Goal: Information Seeking & Learning: Check status

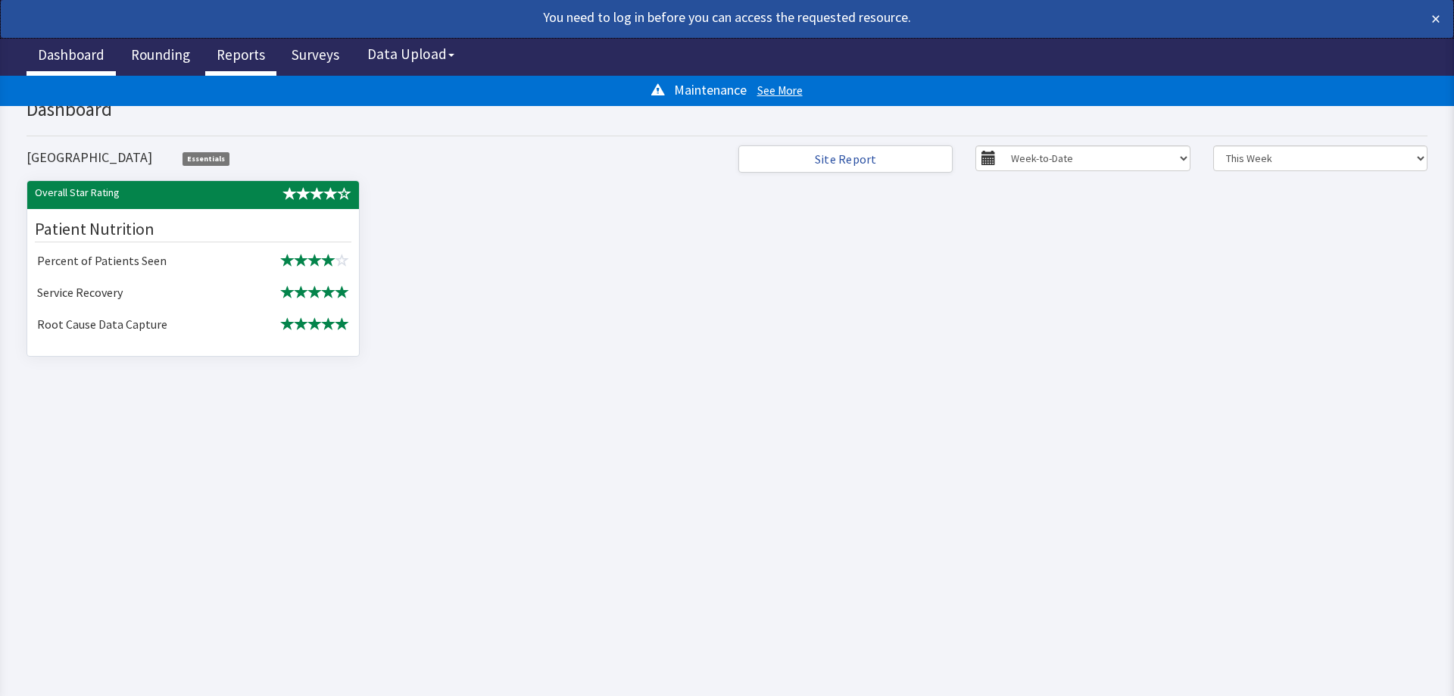
click at [219, 58] on link "Reports" at bounding box center [240, 57] width 71 height 38
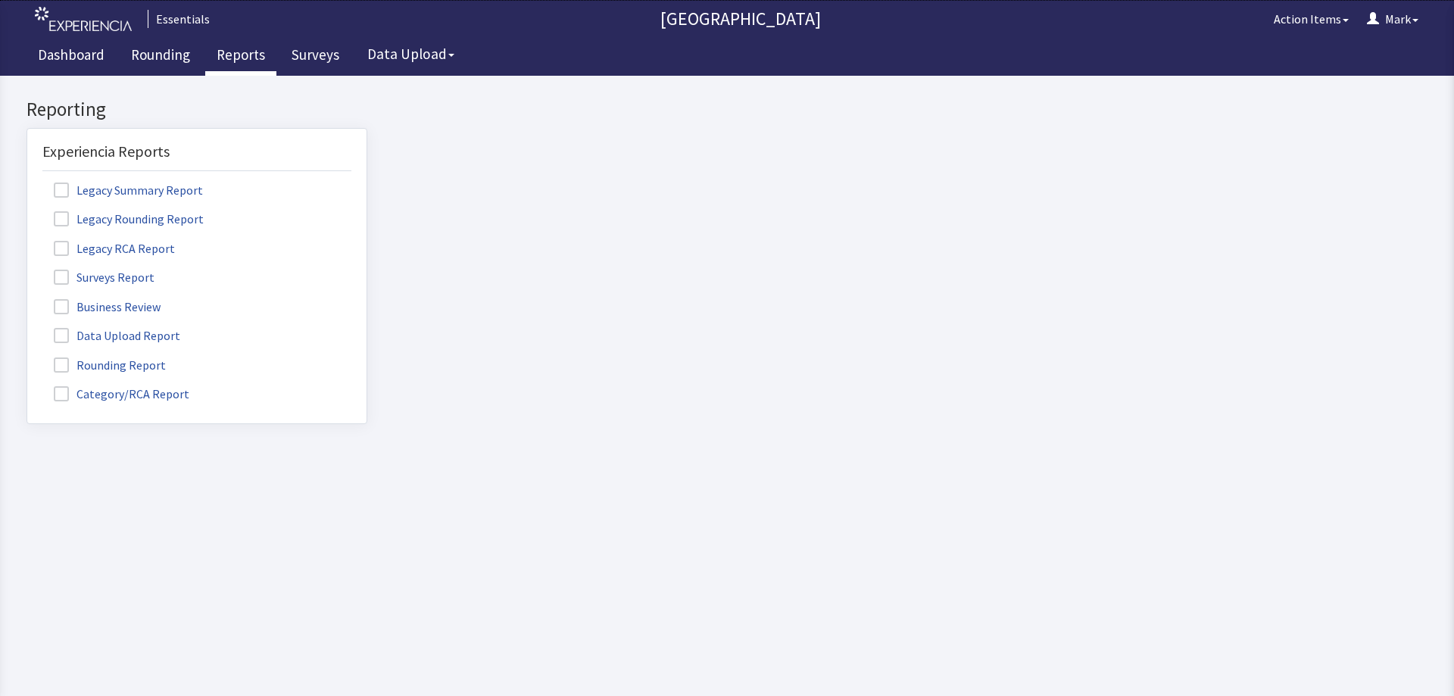
click at [51, 401] on label "Category/RCA Report" at bounding box center [123, 393] width 162 height 20
click at [27, 385] on input "Category/RCA Report" at bounding box center [27, 385] width 0 height 0
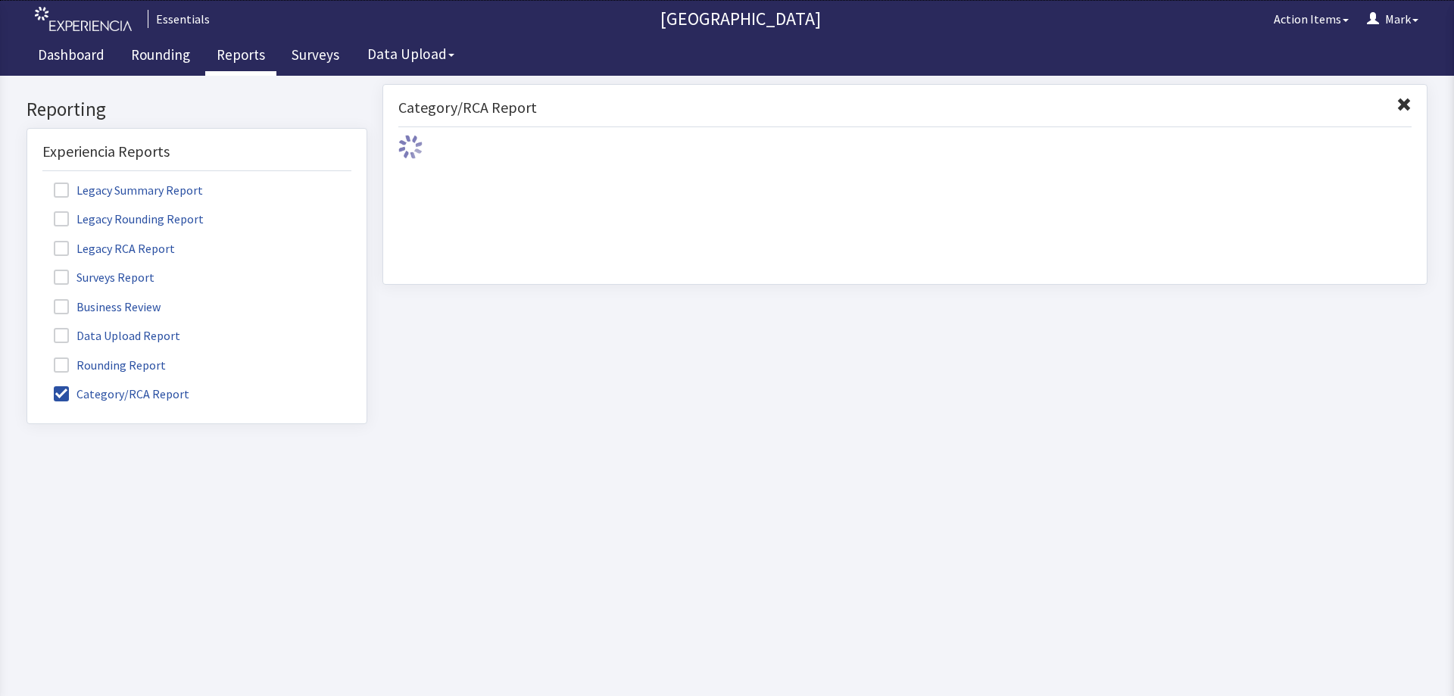
click at [63, 364] on span at bounding box center [61, 364] width 15 height 15
click at [27, 357] on input "Rounding Report" at bounding box center [27, 357] width 0 height 0
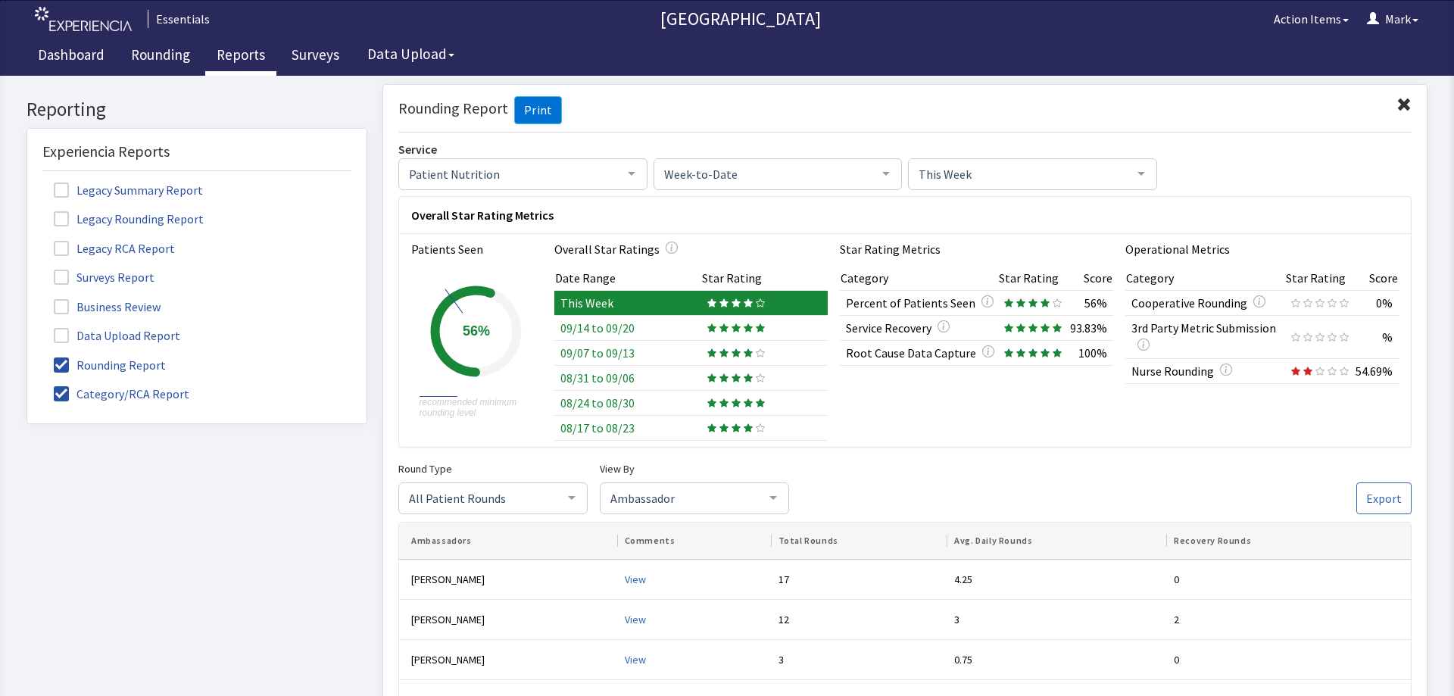
click at [1012, 182] on div "This Week" at bounding box center [1032, 174] width 249 height 32
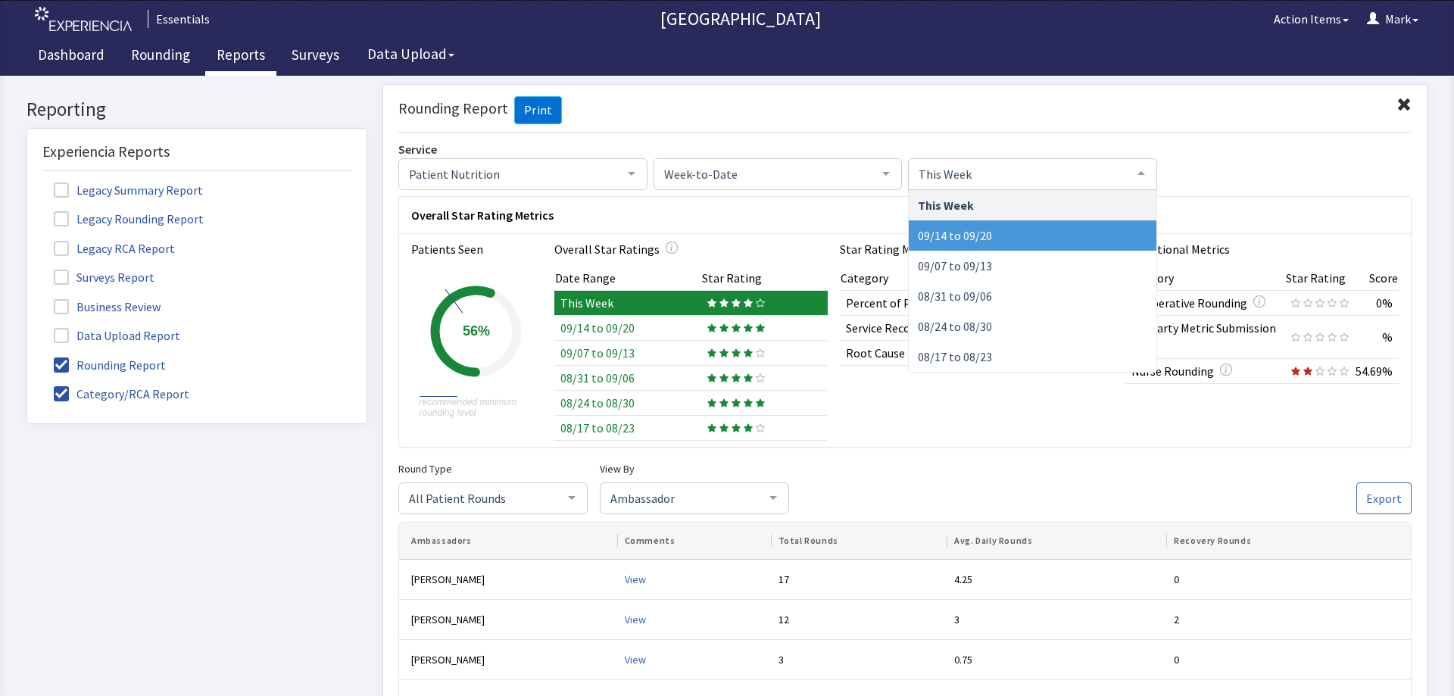
click at [830, 175] on span "Week-to-Date" at bounding box center [765, 172] width 211 height 17
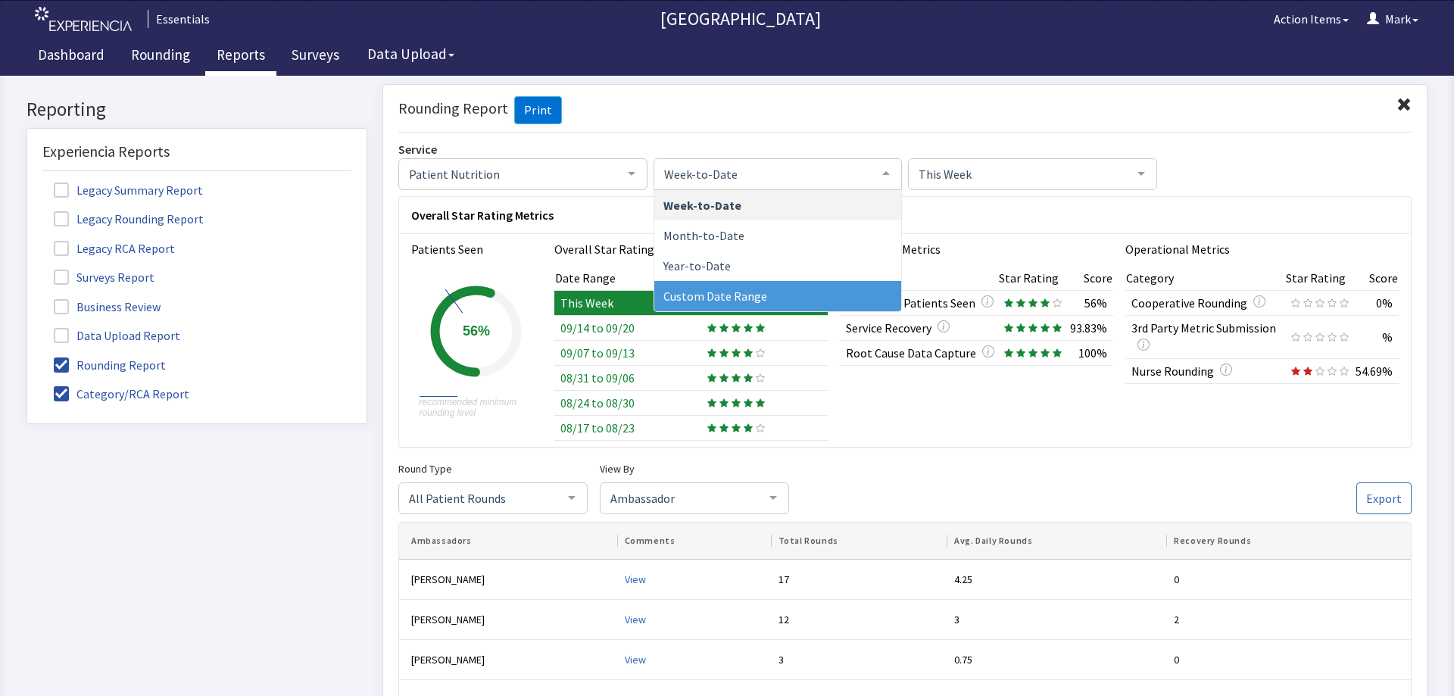
click at [797, 293] on span "Custom Date Range" at bounding box center [778, 295] width 248 height 30
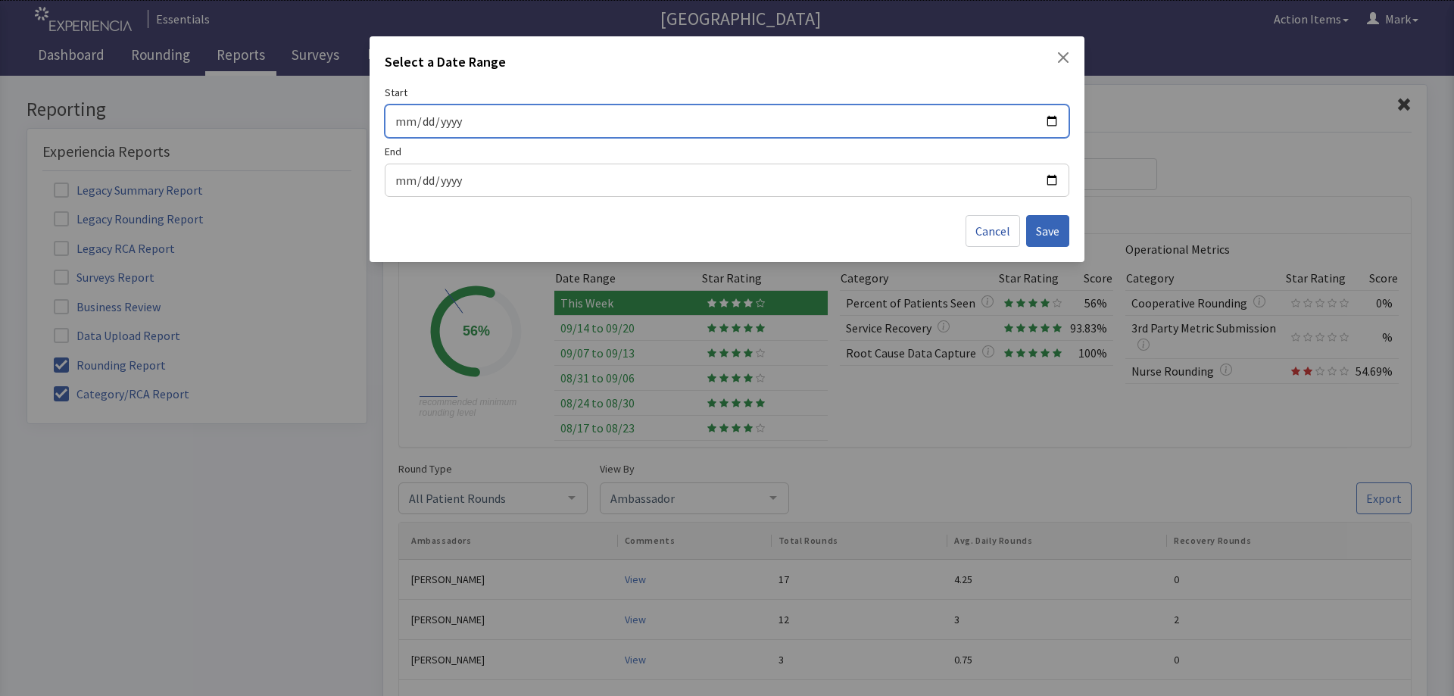
click at [1054, 114] on input "Start" at bounding box center [727, 121] width 665 height 20
type input "2025-09-10"
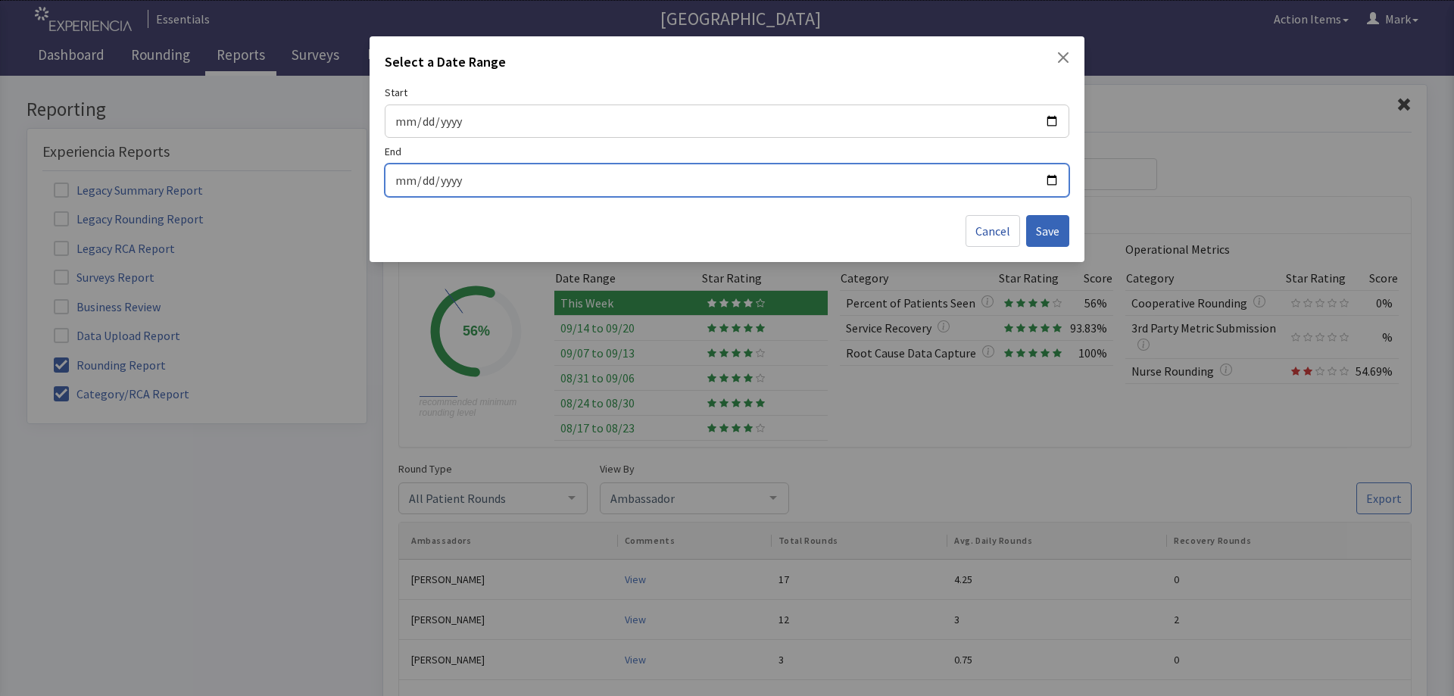
click at [1041, 183] on input "End" at bounding box center [727, 180] width 665 height 20
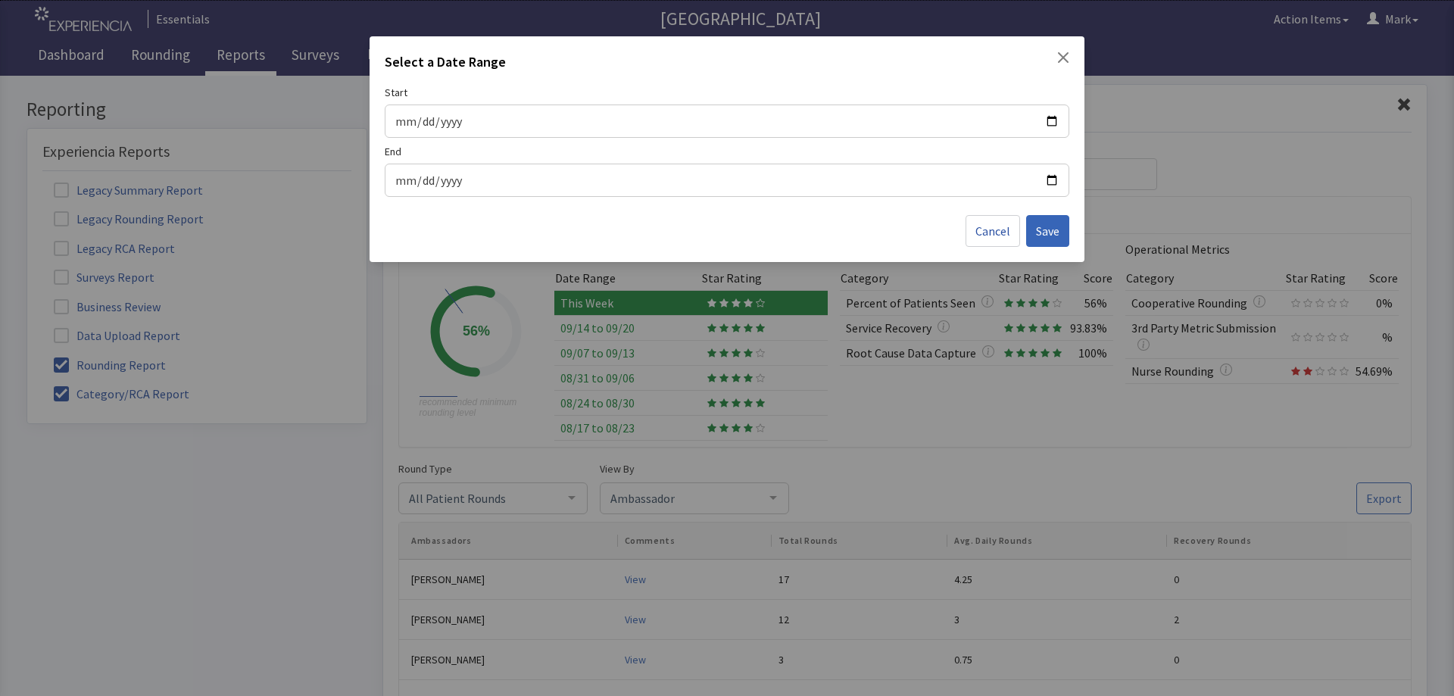
click at [1059, 182] on div at bounding box center [727, 180] width 685 height 33
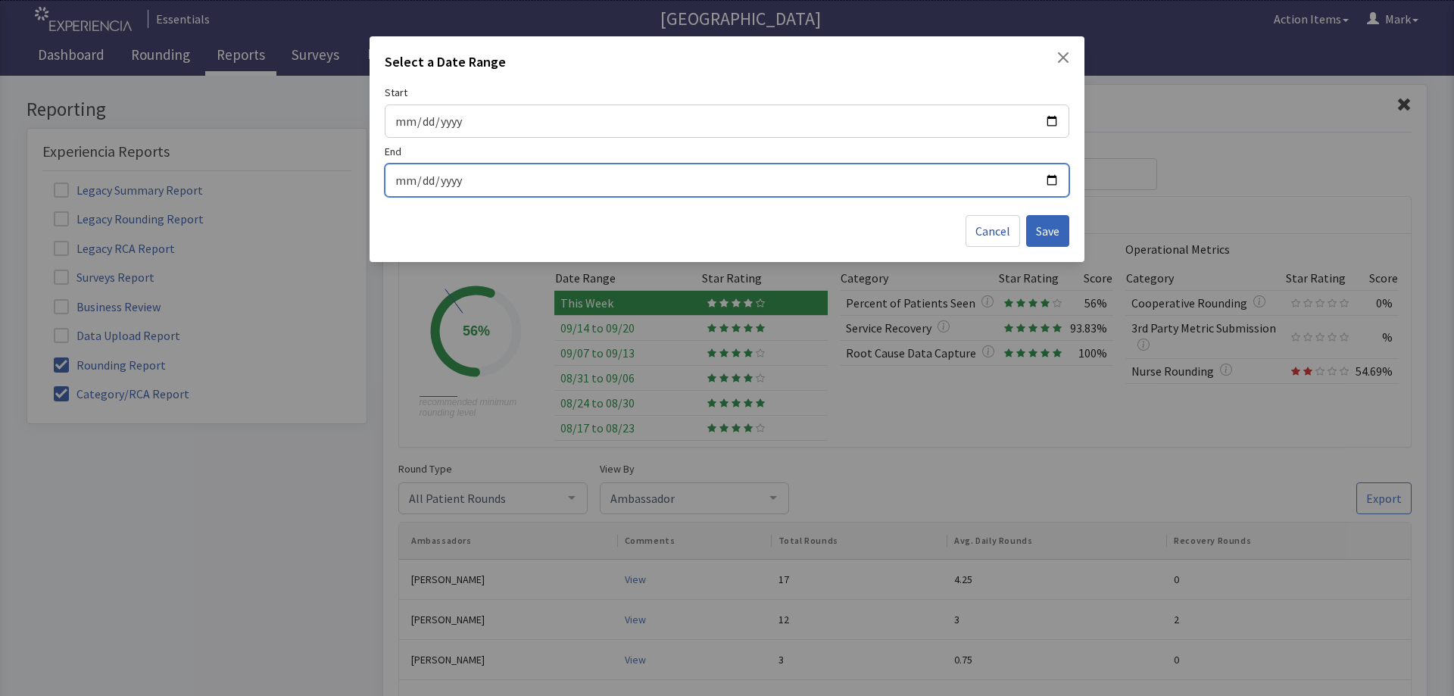
click at [1054, 170] on input "End" at bounding box center [727, 180] width 665 height 20
click at [1048, 182] on input "End" at bounding box center [727, 180] width 665 height 20
type input "2025-09-24"
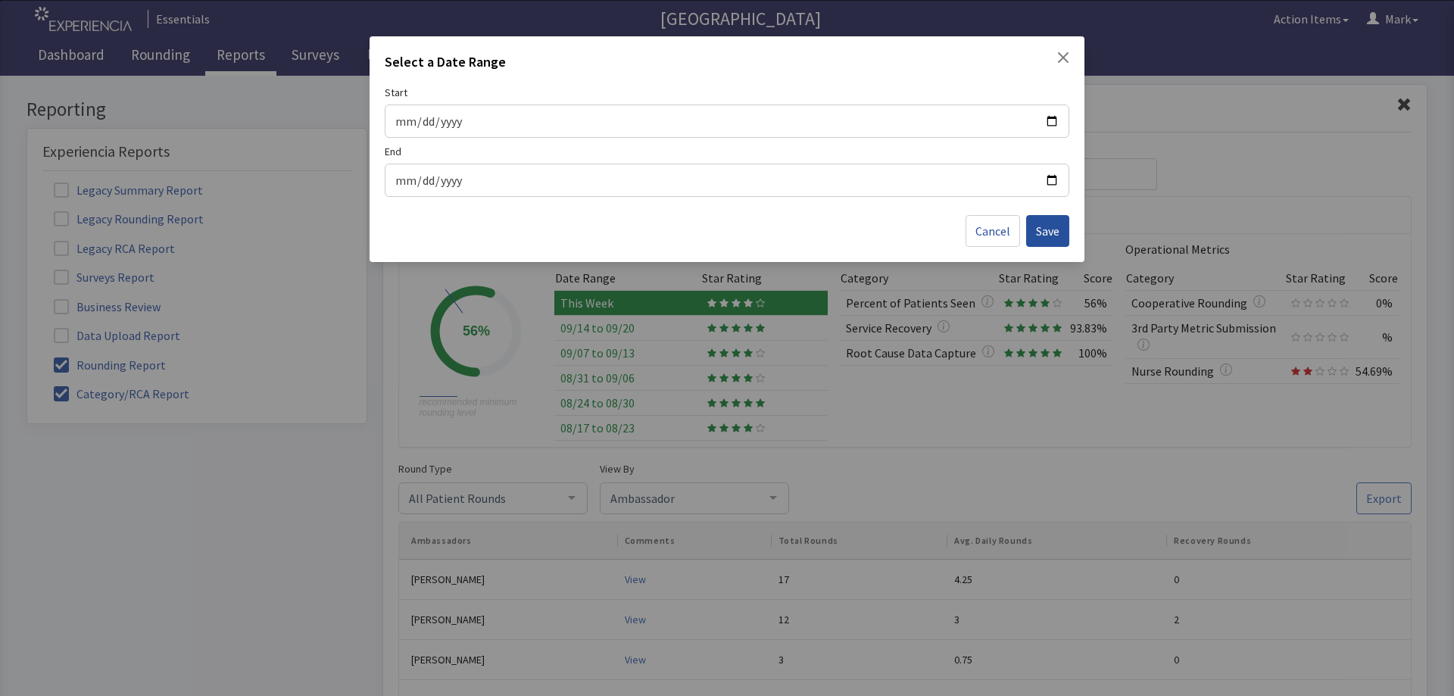
click at [1054, 231] on span "Save" at bounding box center [1047, 231] width 23 height 18
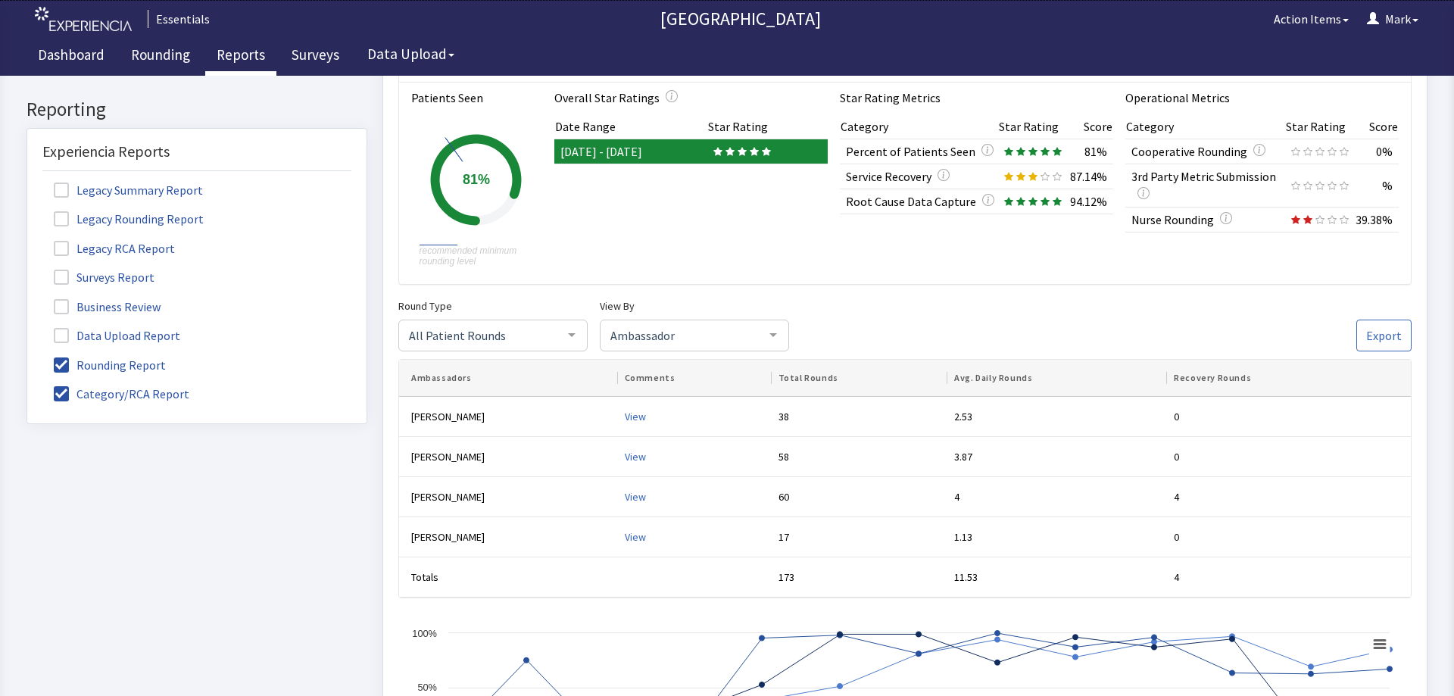
scroll to position [76, 0]
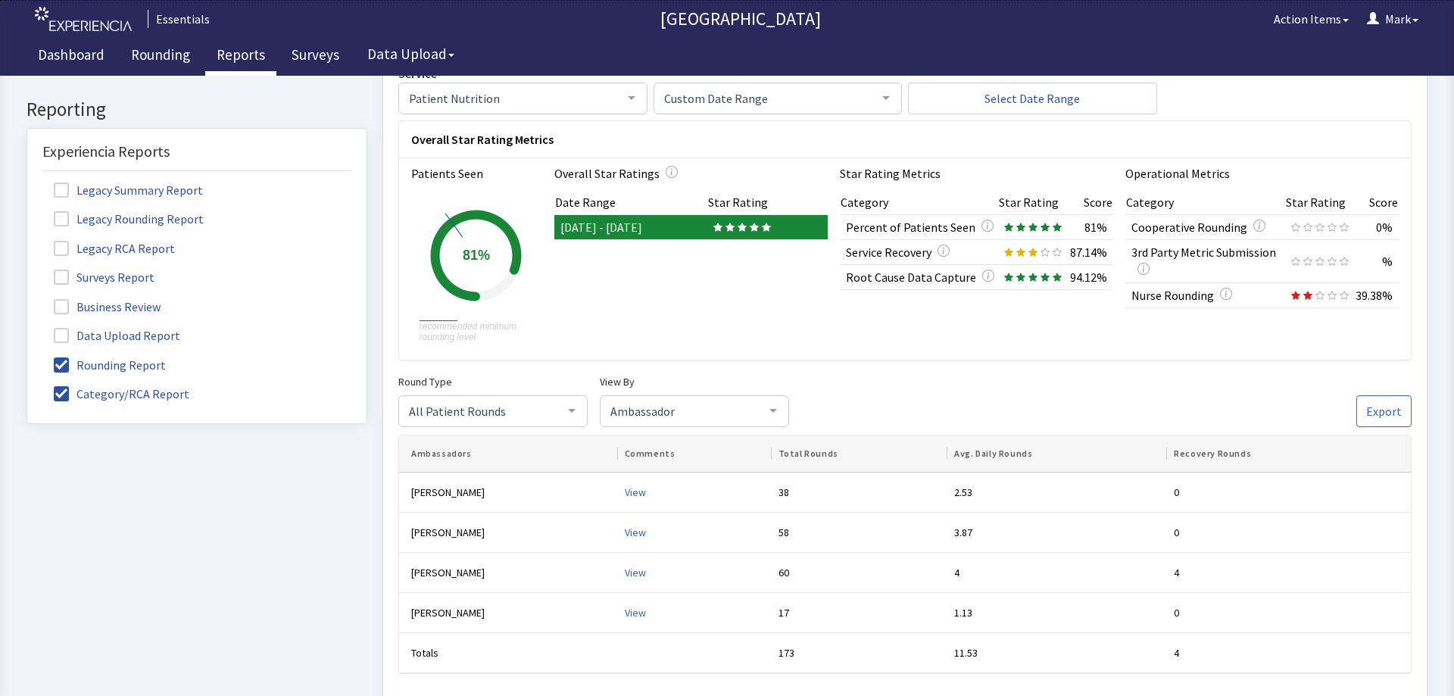
click at [981, 232] on div at bounding box center [987, 226] width 12 height 18
click at [981, 223] on icon "button" at bounding box center [987, 225] width 12 height 12
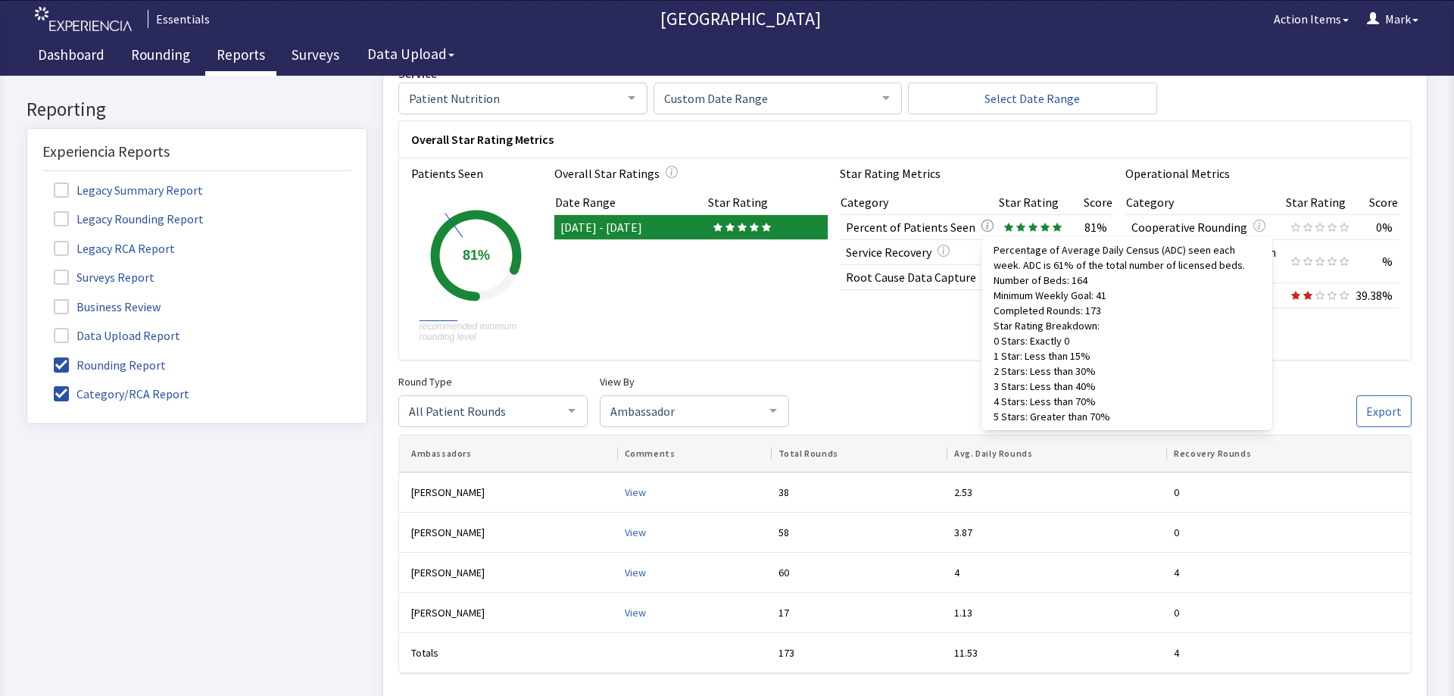
click at [981, 228] on icon "button" at bounding box center [987, 225] width 12 height 12
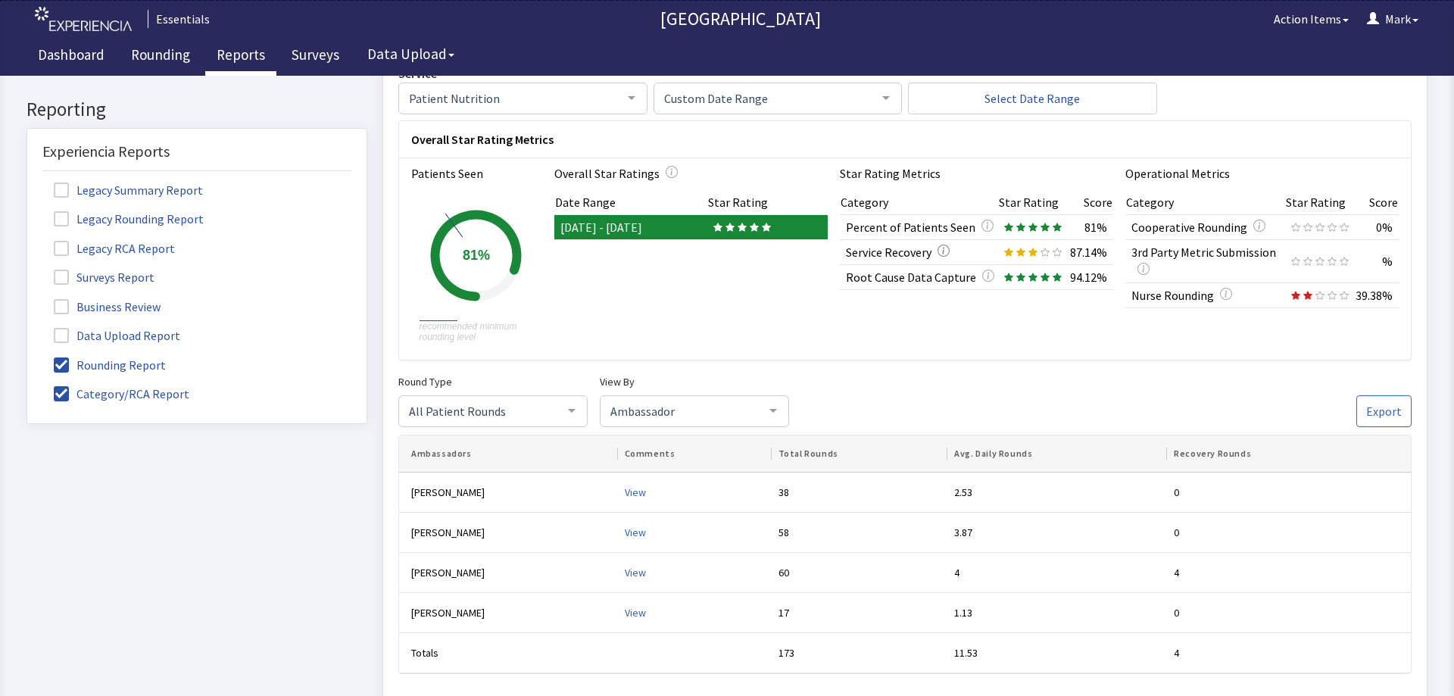
click at [938, 250] on icon "button" at bounding box center [944, 250] width 12 height 12
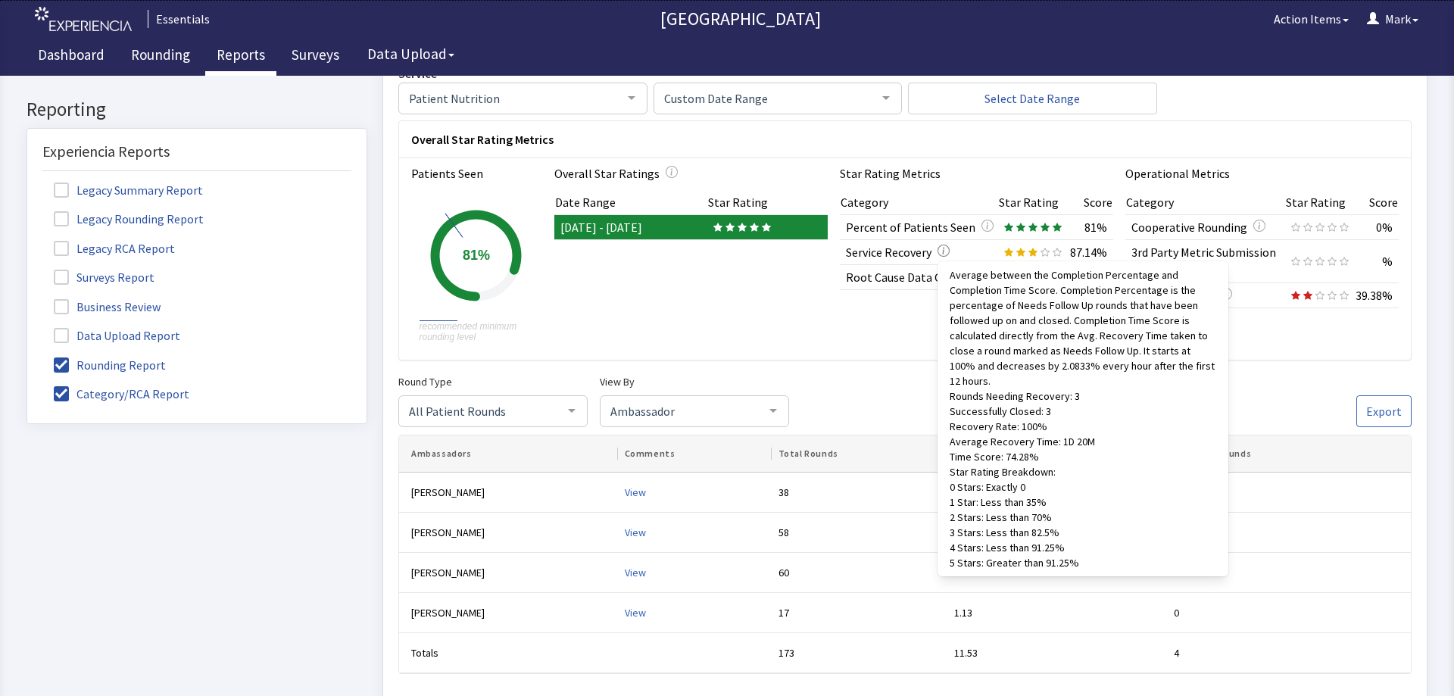
click at [938, 248] on icon "button" at bounding box center [944, 250] width 12 height 12
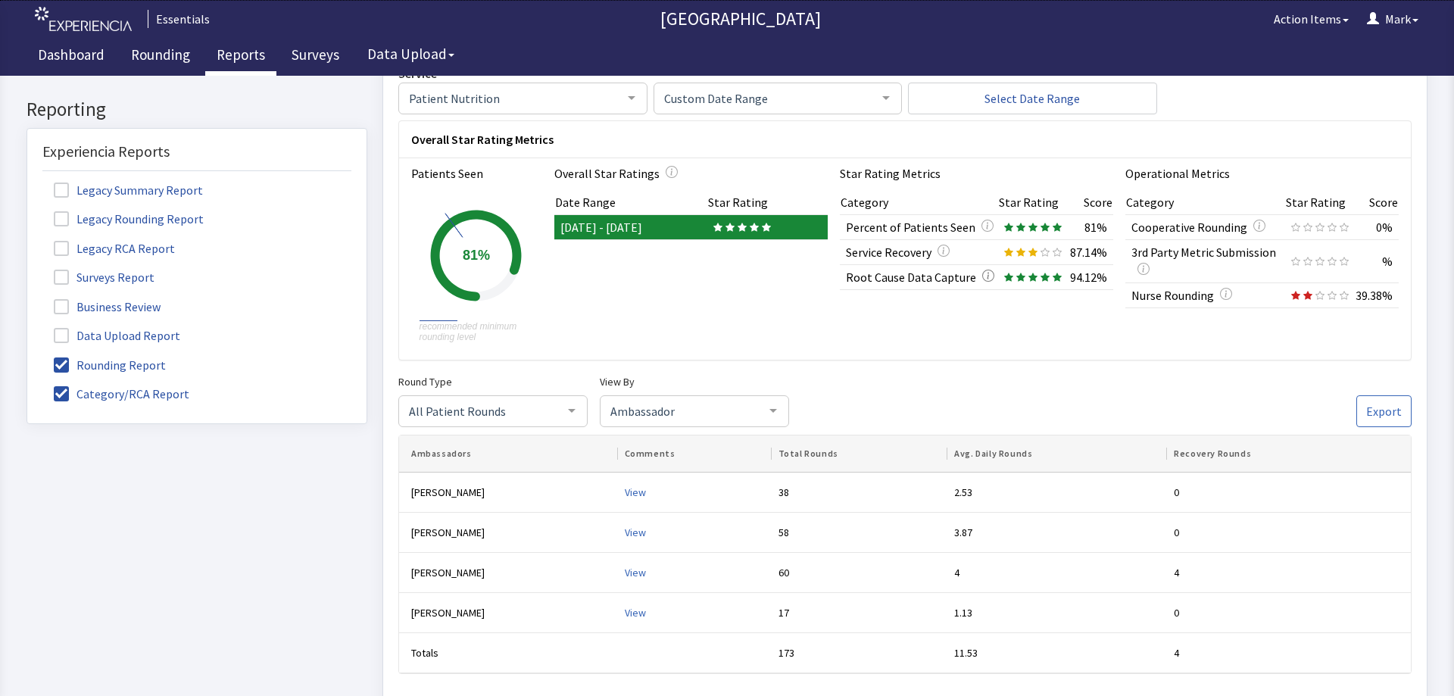
click at [982, 273] on icon "button" at bounding box center [988, 275] width 12 height 12
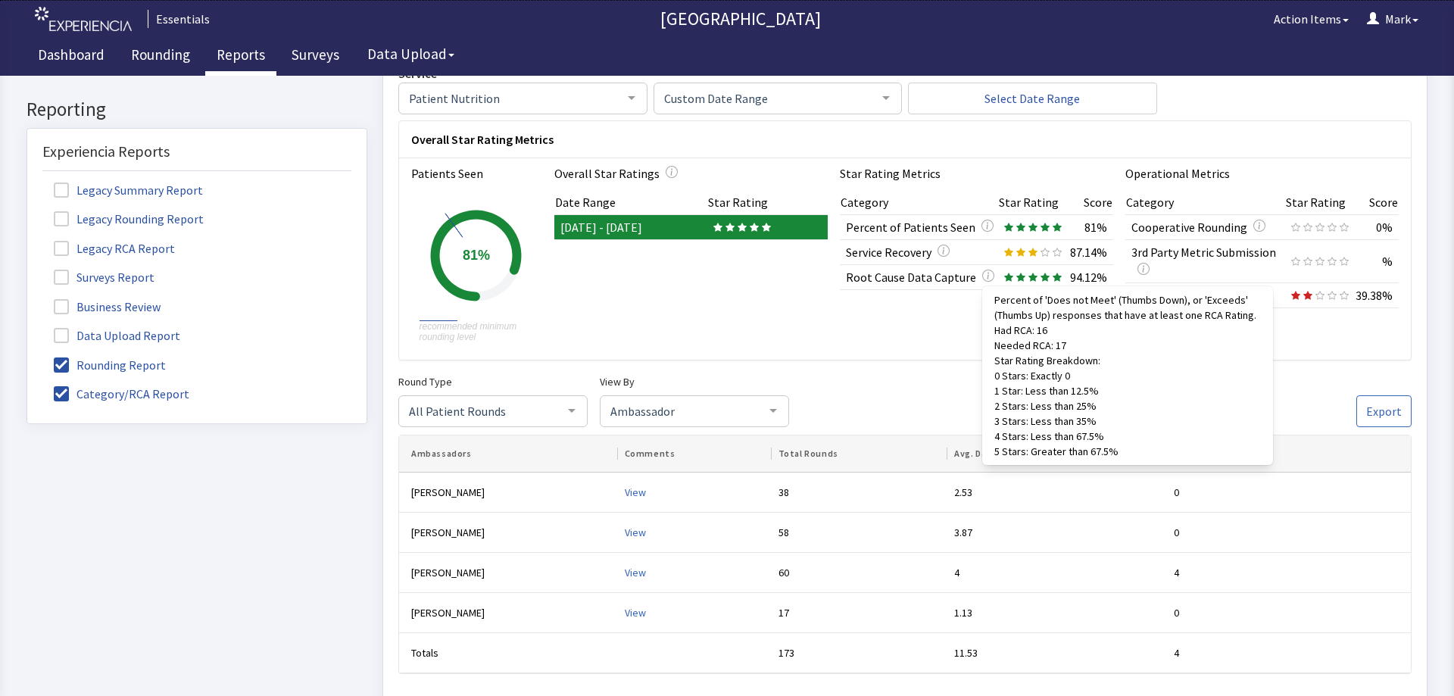
click at [928, 326] on div "Star Rating Metrics Category Star Rating Score Percent of Patients Seen 81% Ser…" at bounding box center [976, 258] width 273 height 189
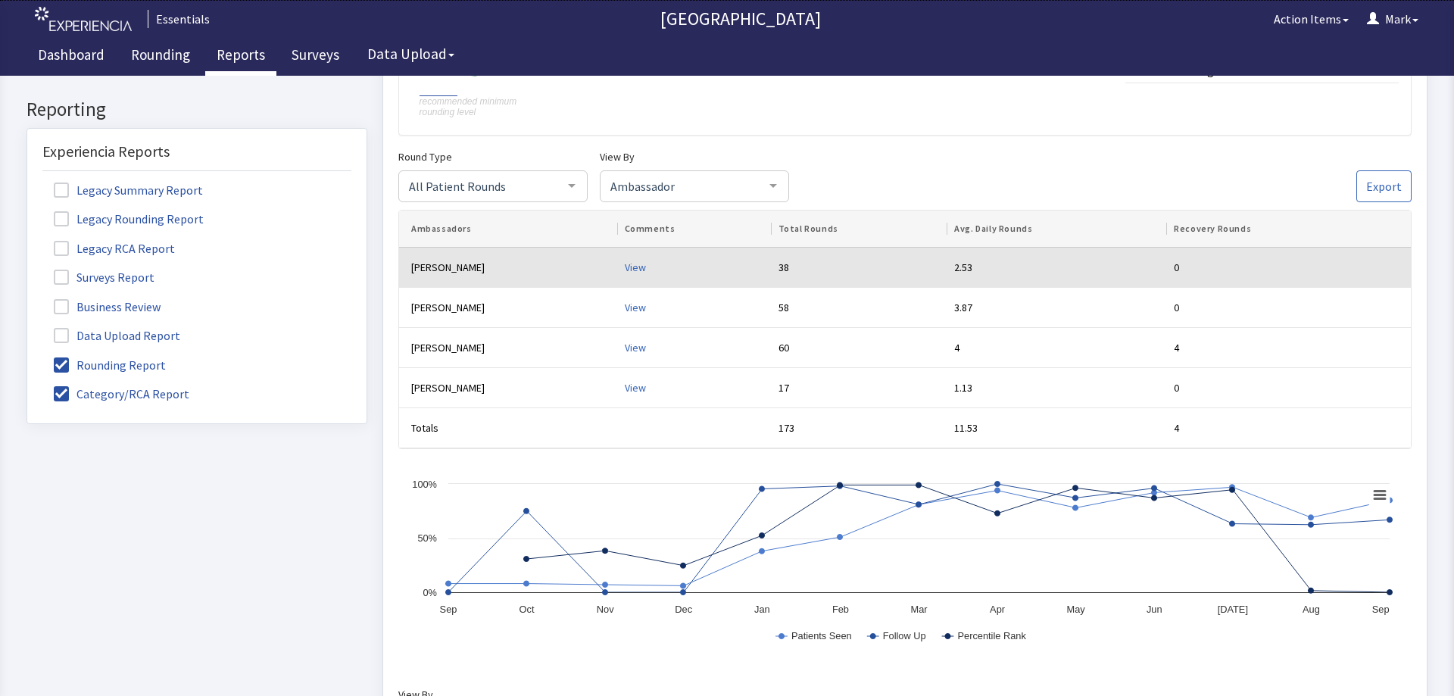
scroll to position [303, 0]
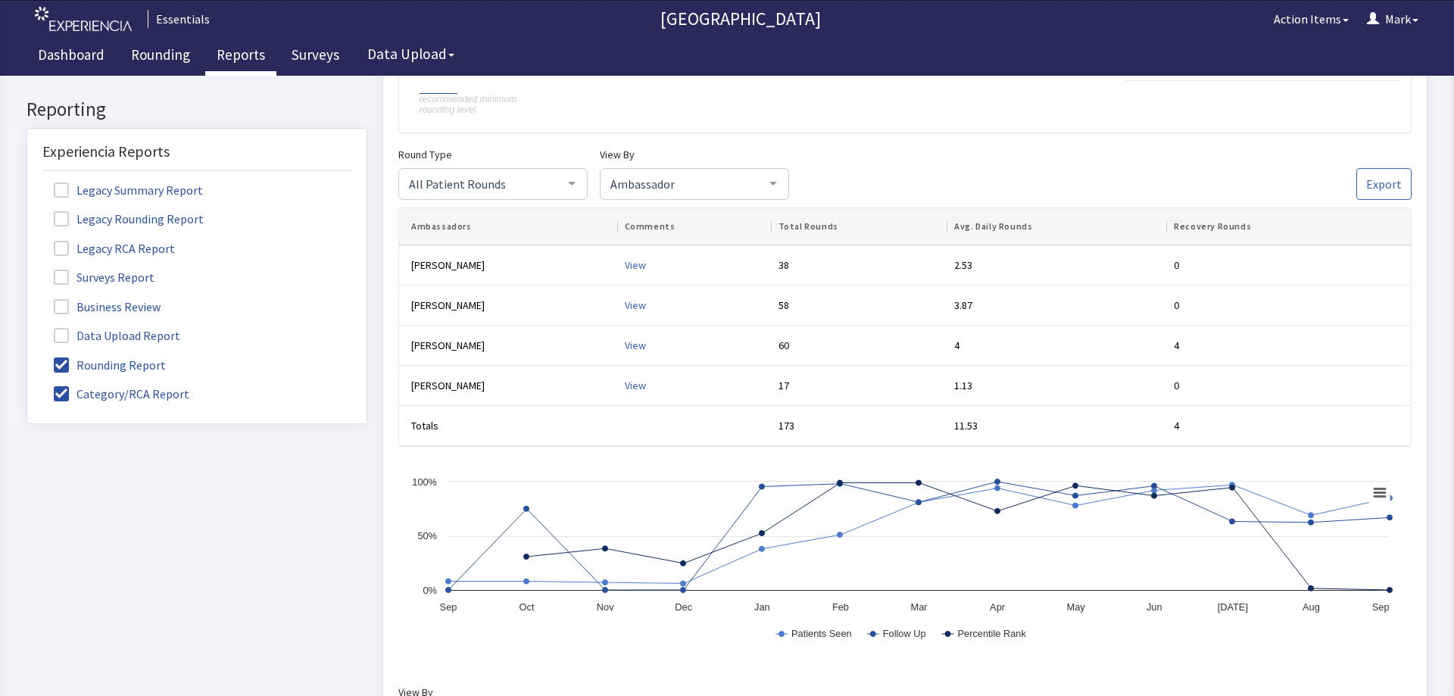
drag, startPoint x: 796, startPoint y: 183, endPoint x: 772, endPoint y: 182, distance: 23.5
click at [794, 182] on div "Round Type All Patient Rounds All Patient Rounds Nurse Rounds Purposeful Round …" at bounding box center [904, 172] width 1013 height 55
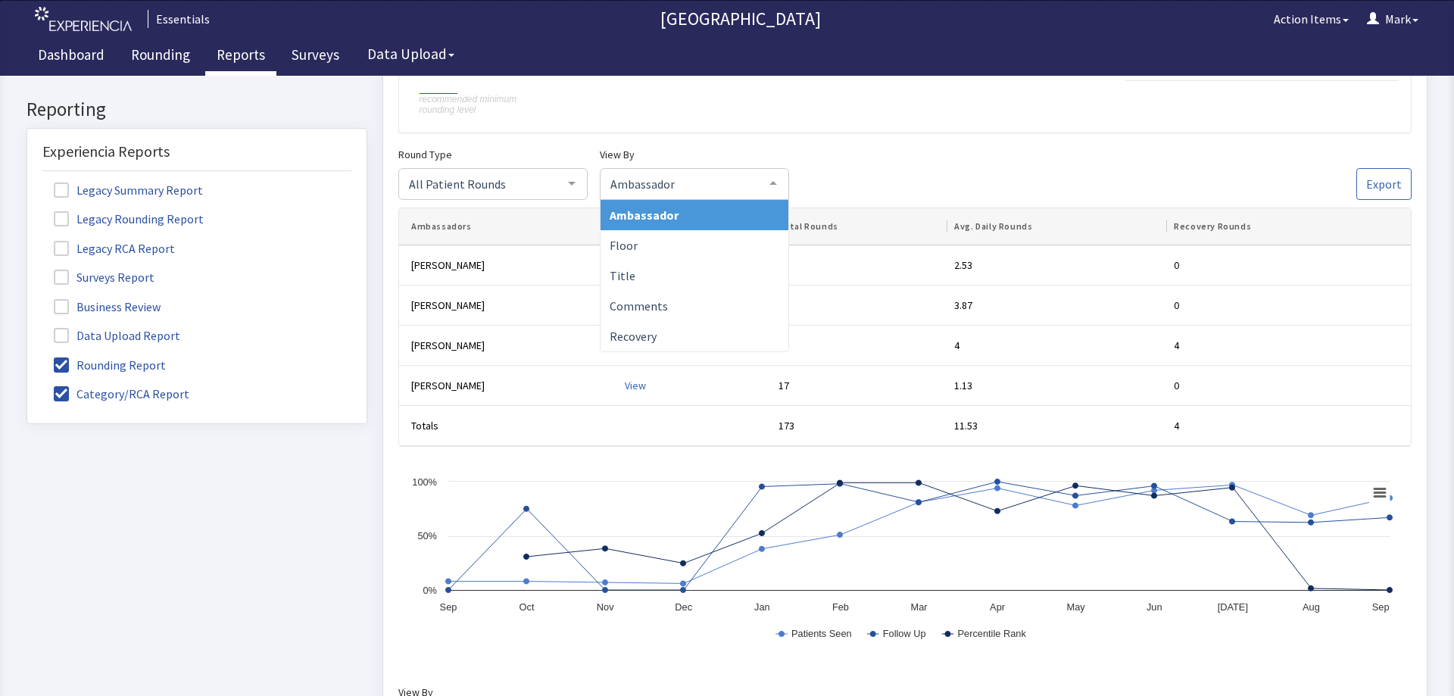
click at [772, 183] on div at bounding box center [773, 183] width 30 height 29
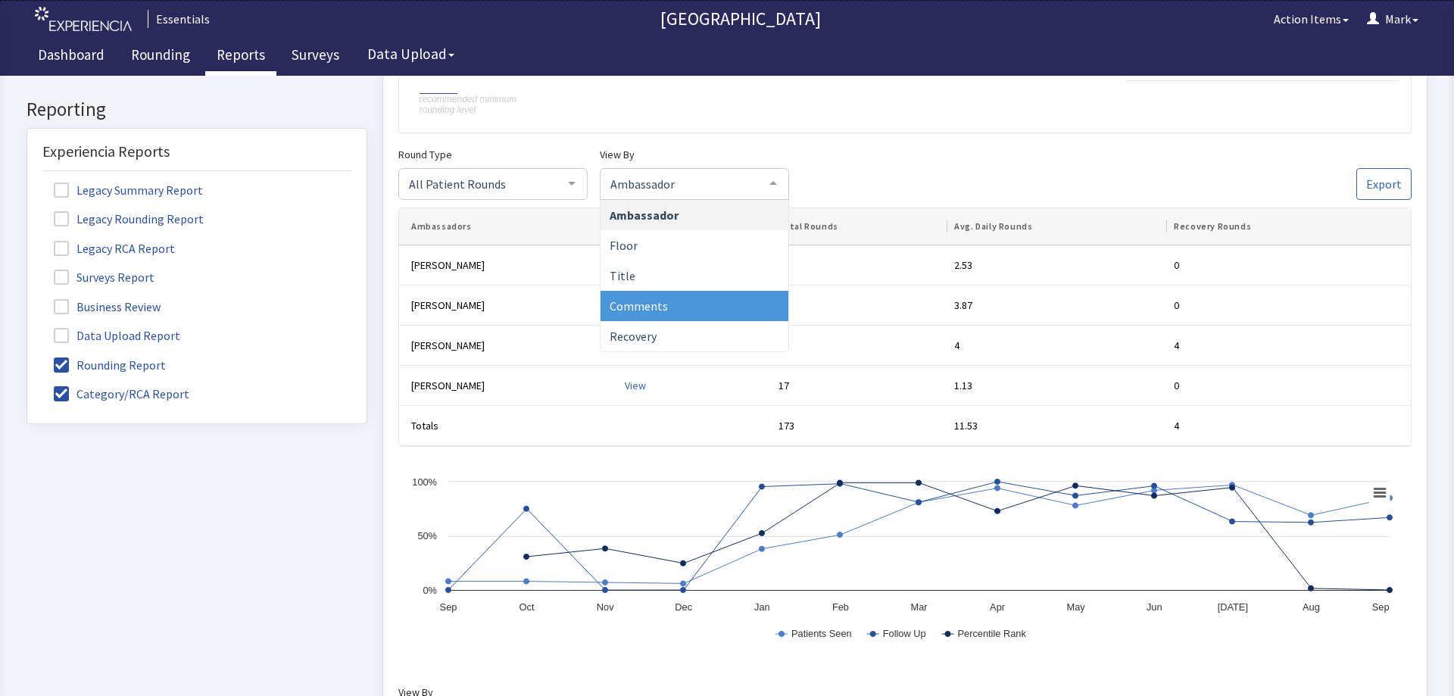
click at [737, 296] on span "Comments" at bounding box center [695, 306] width 188 height 30
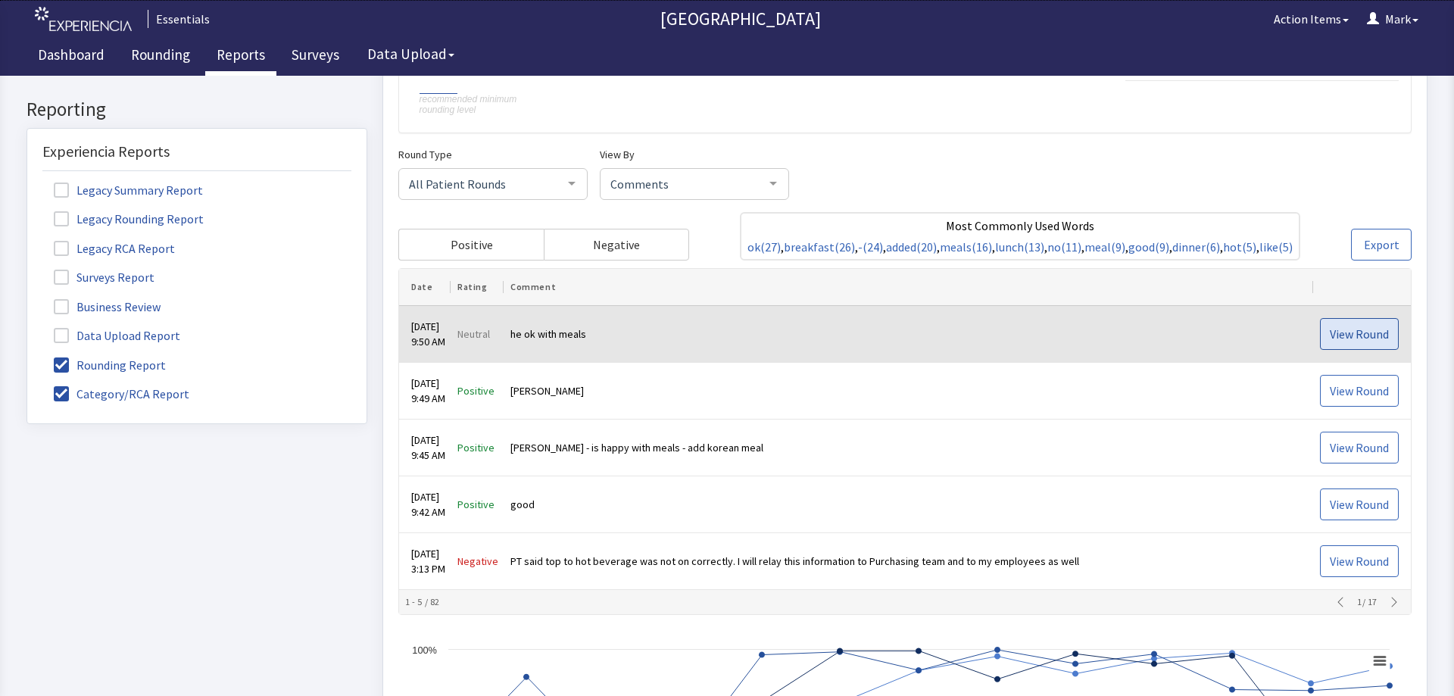
click at [1368, 331] on span "View Round" at bounding box center [1359, 334] width 59 height 18
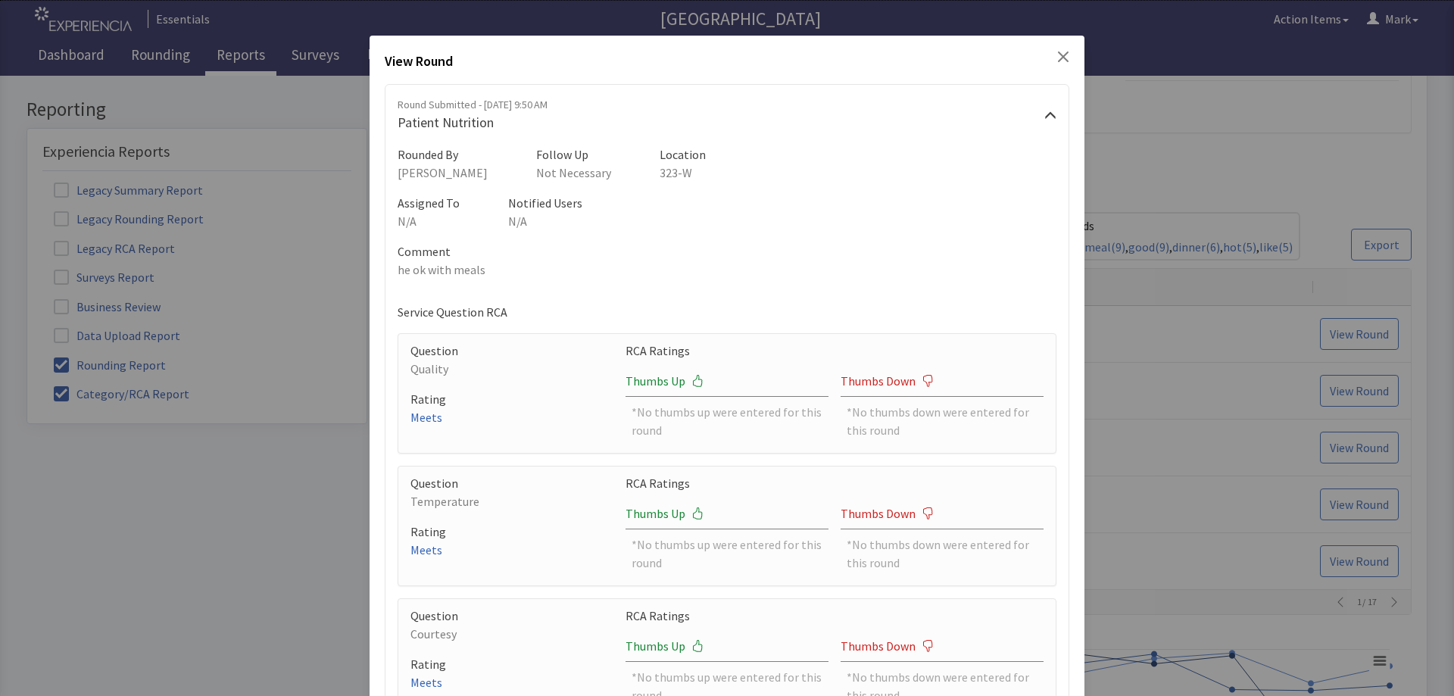
scroll to position [0, 0]
click at [1058, 56] on icon "Close" at bounding box center [1063, 57] width 12 height 12
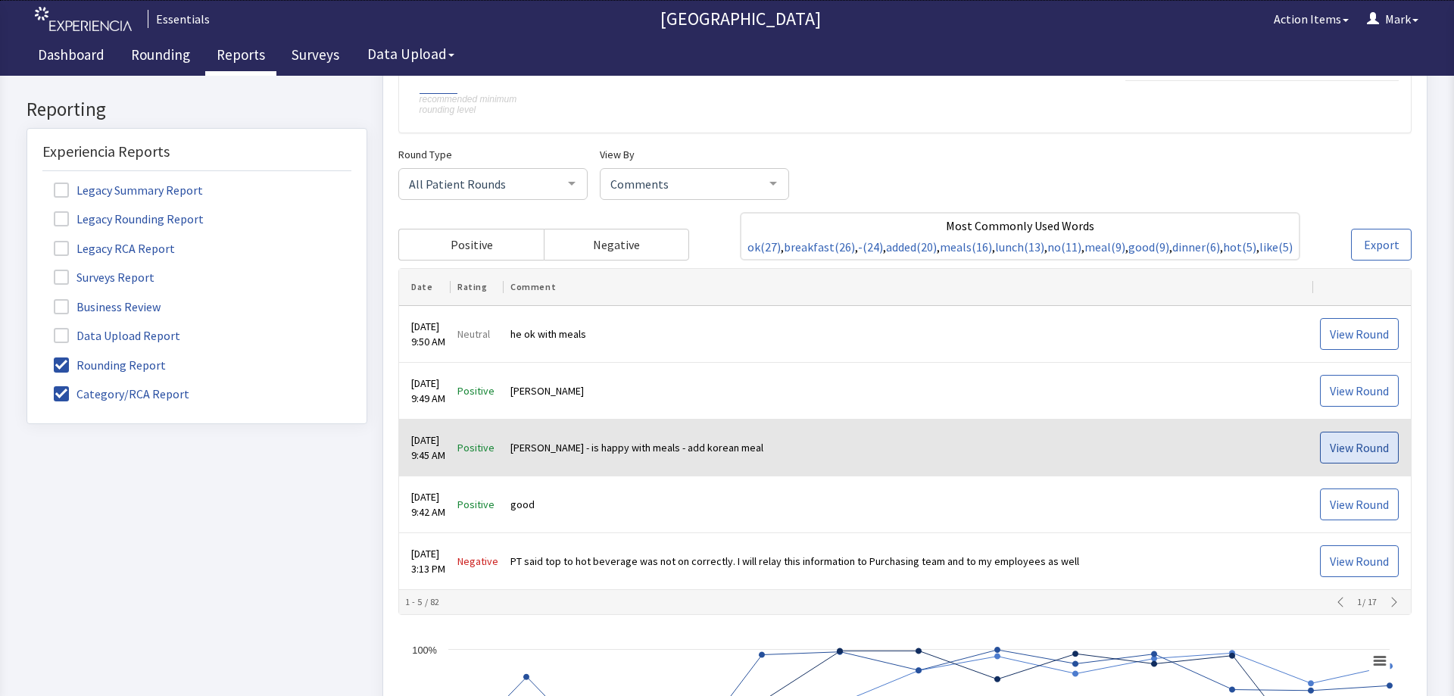
click at [1337, 432] on button "View Round" at bounding box center [1359, 448] width 79 height 32
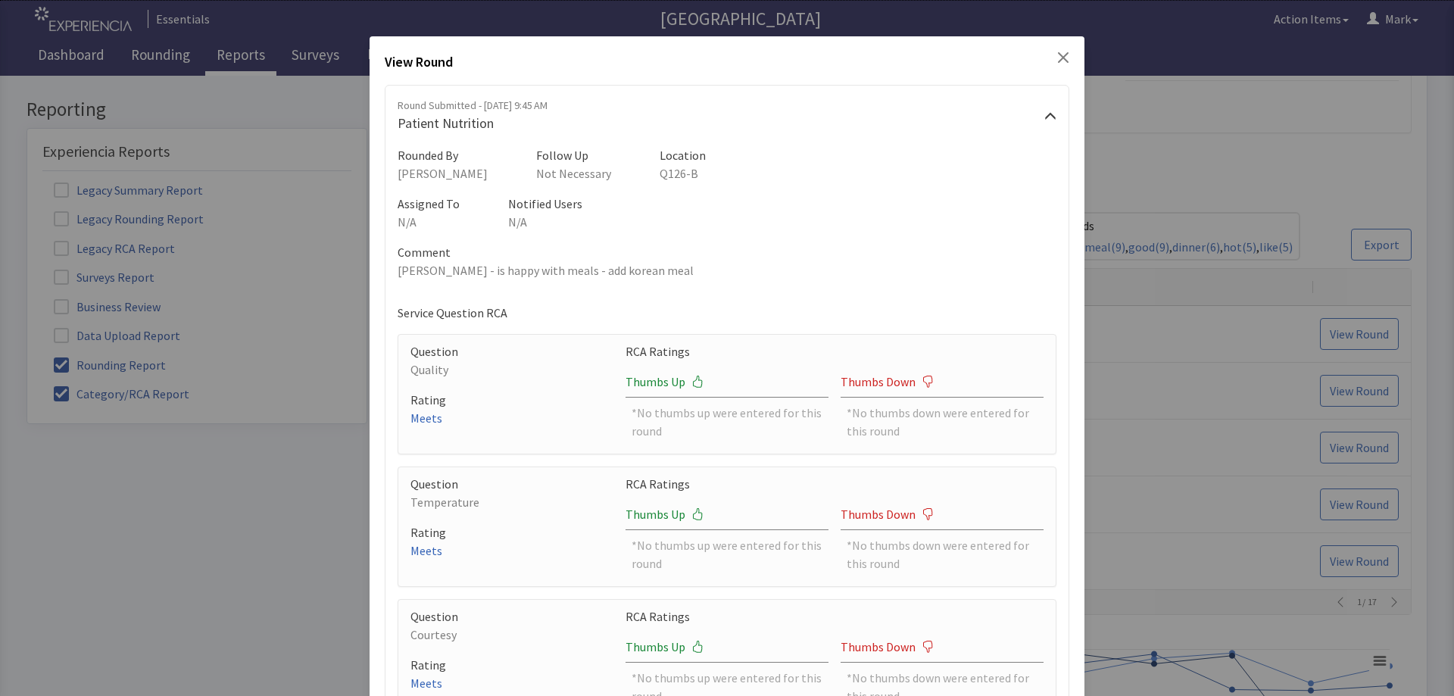
drag, startPoint x: 1054, startPoint y: 58, endPoint x: 1062, endPoint y: 60, distance: 7.7
click at [1058, 58] on icon "Close" at bounding box center [1063, 57] width 11 height 11
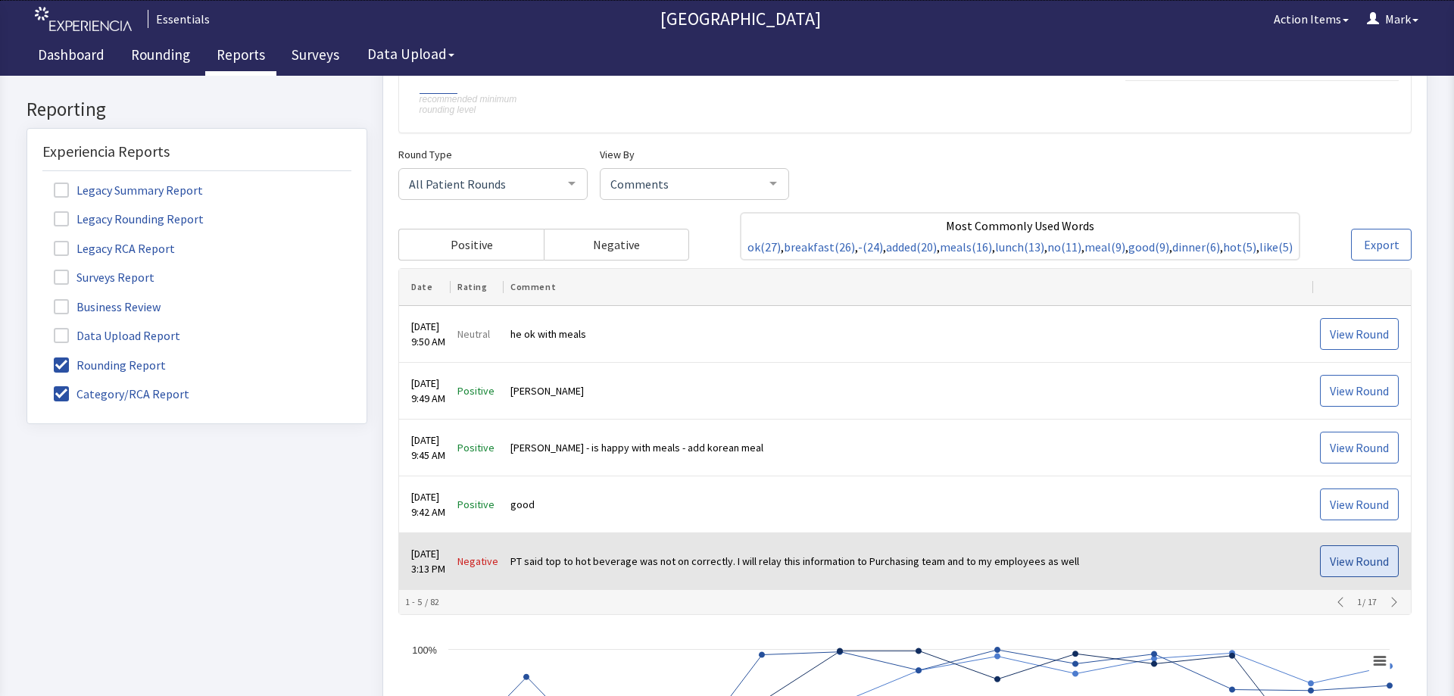
click at [1373, 554] on span "View Round" at bounding box center [1359, 561] width 59 height 18
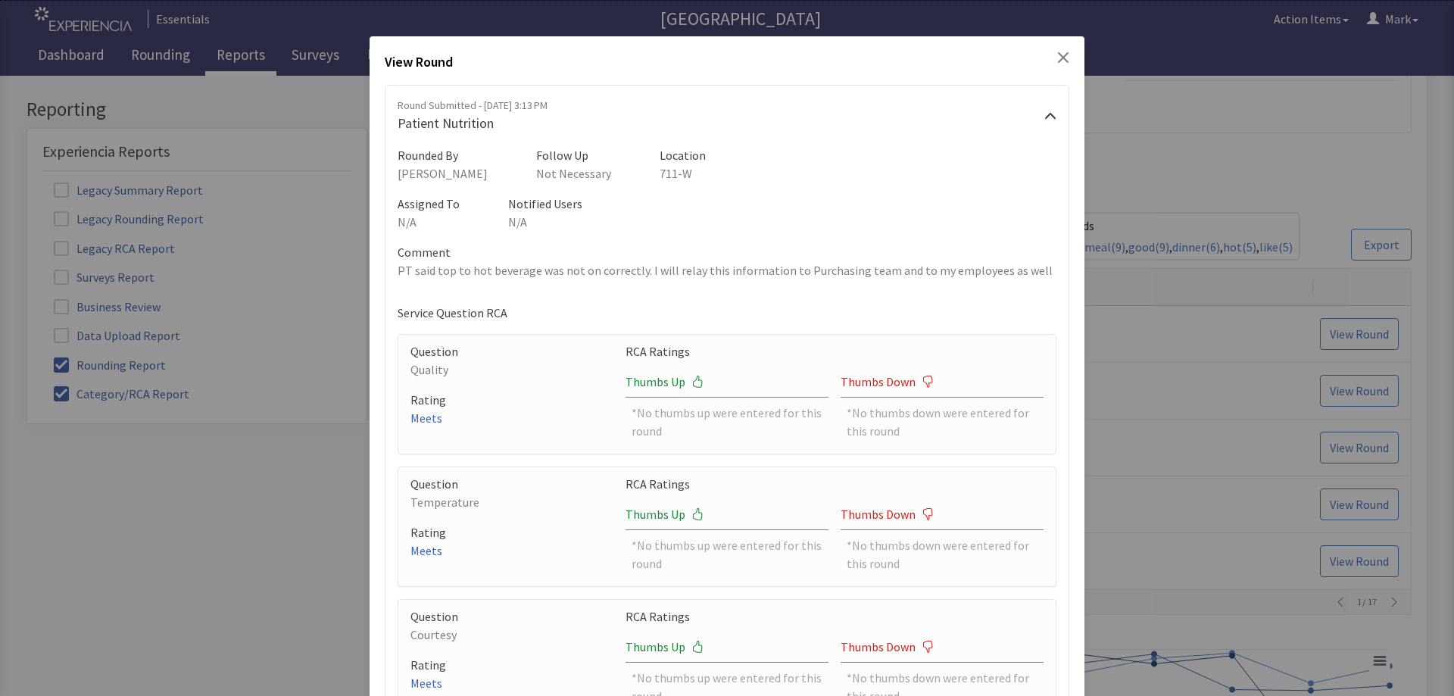
click at [1057, 52] on icon "Close" at bounding box center [1063, 57] width 12 height 12
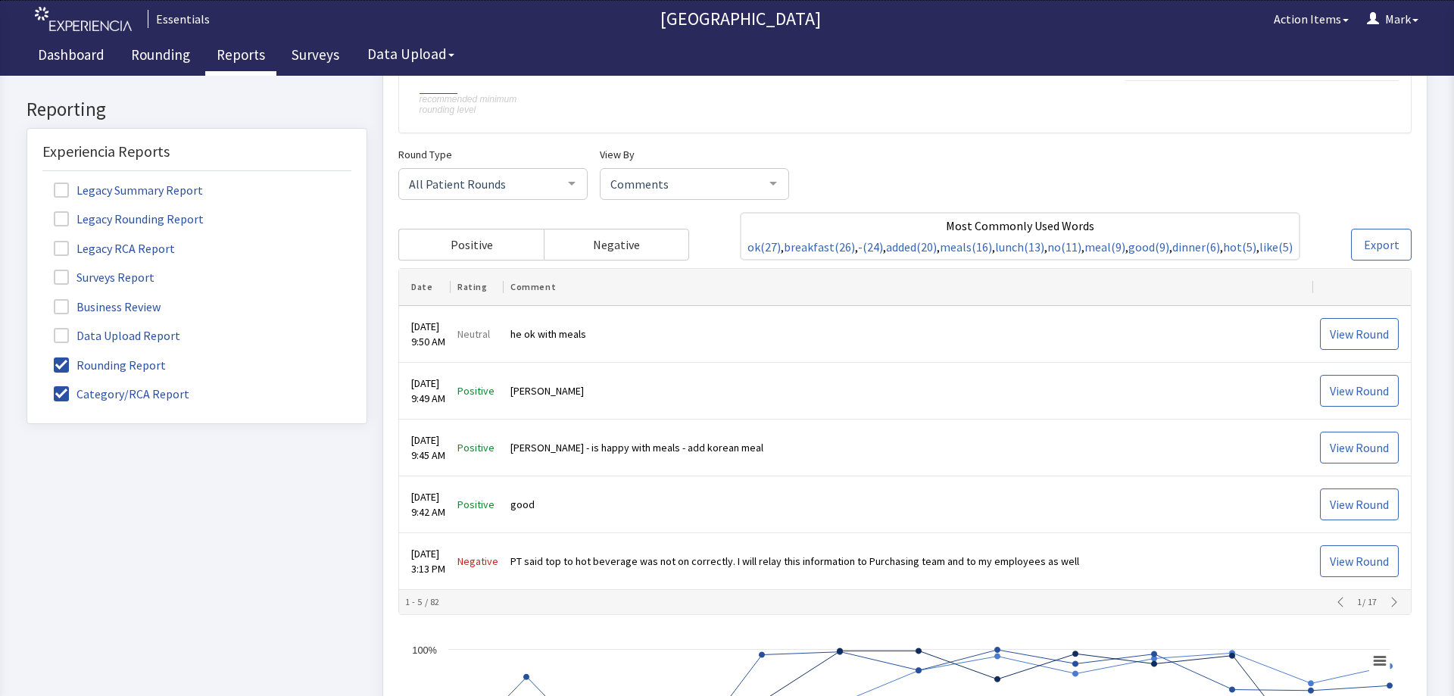
click at [1384, 601] on button "button" at bounding box center [1394, 602] width 21 height 12
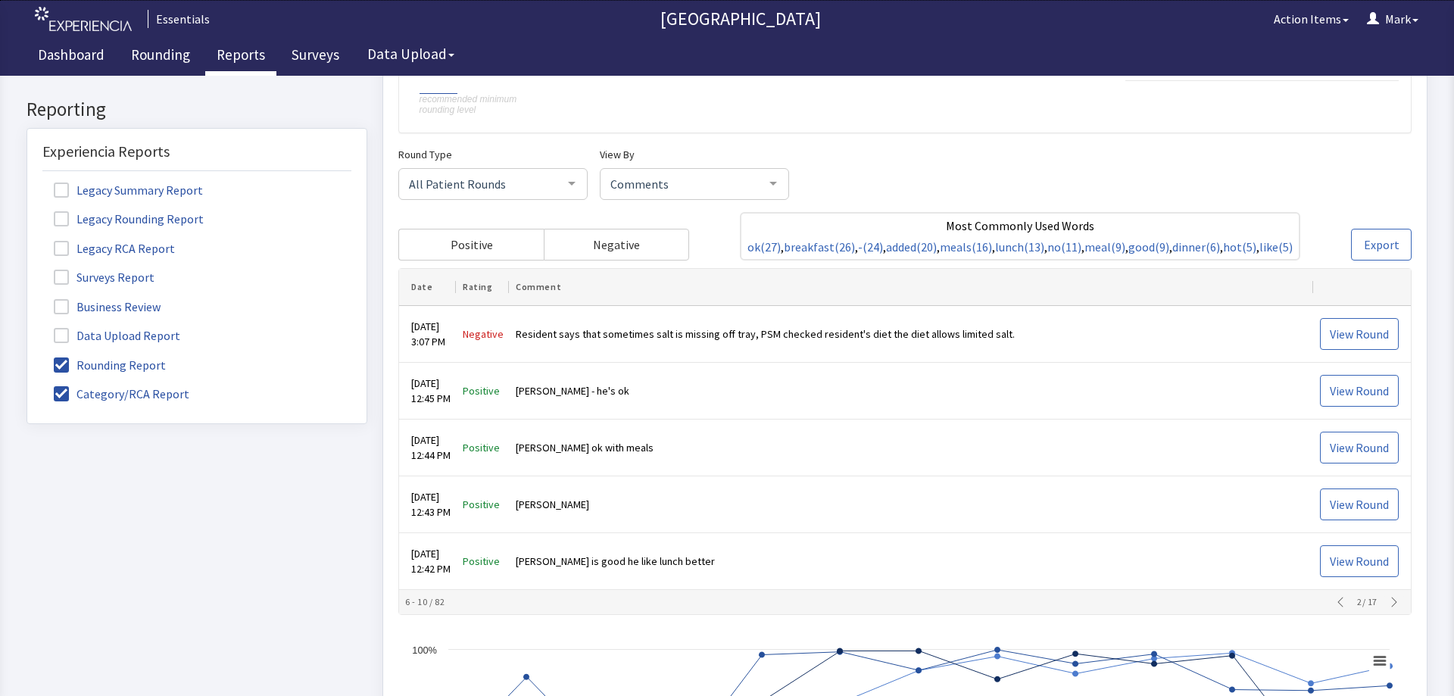
click at [1388, 602] on icon "button" at bounding box center [1394, 602] width 12 height 12
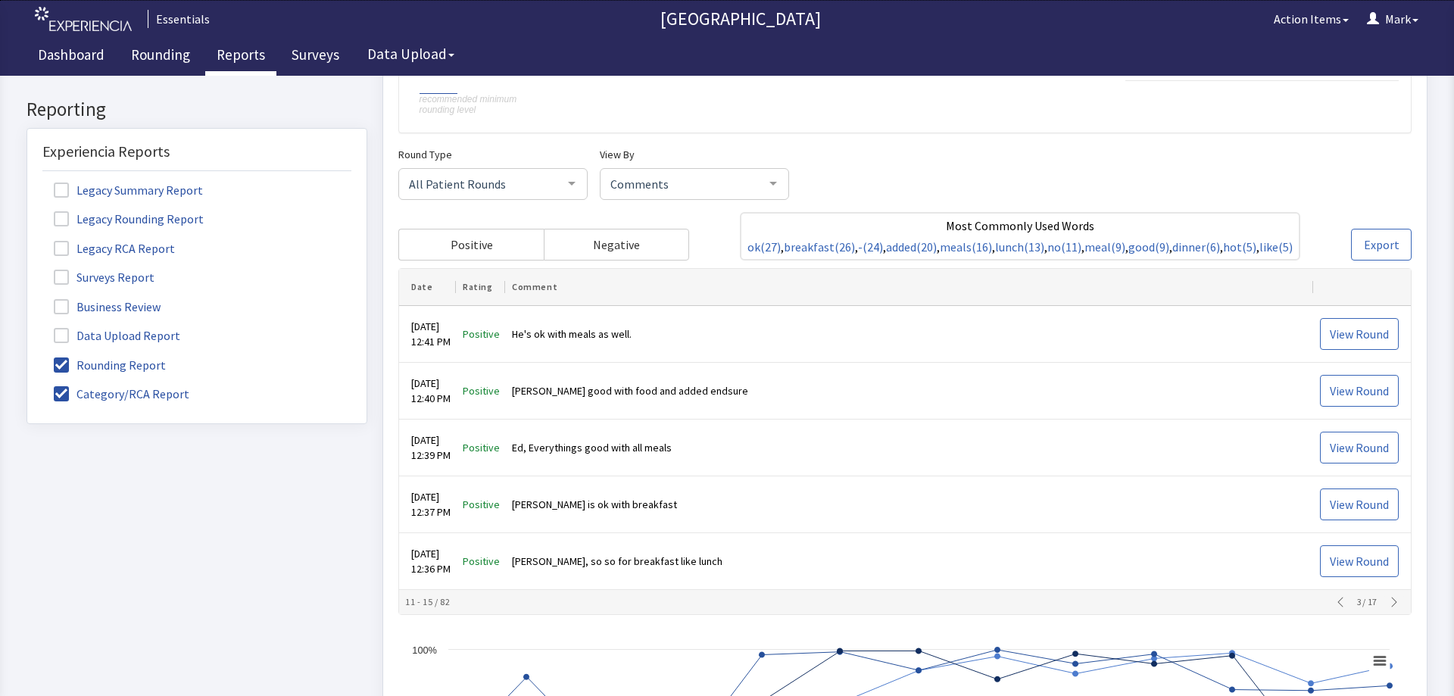
click at [1392, 607] on button "button" at bounding box center [1394, 602] width 21 height 12
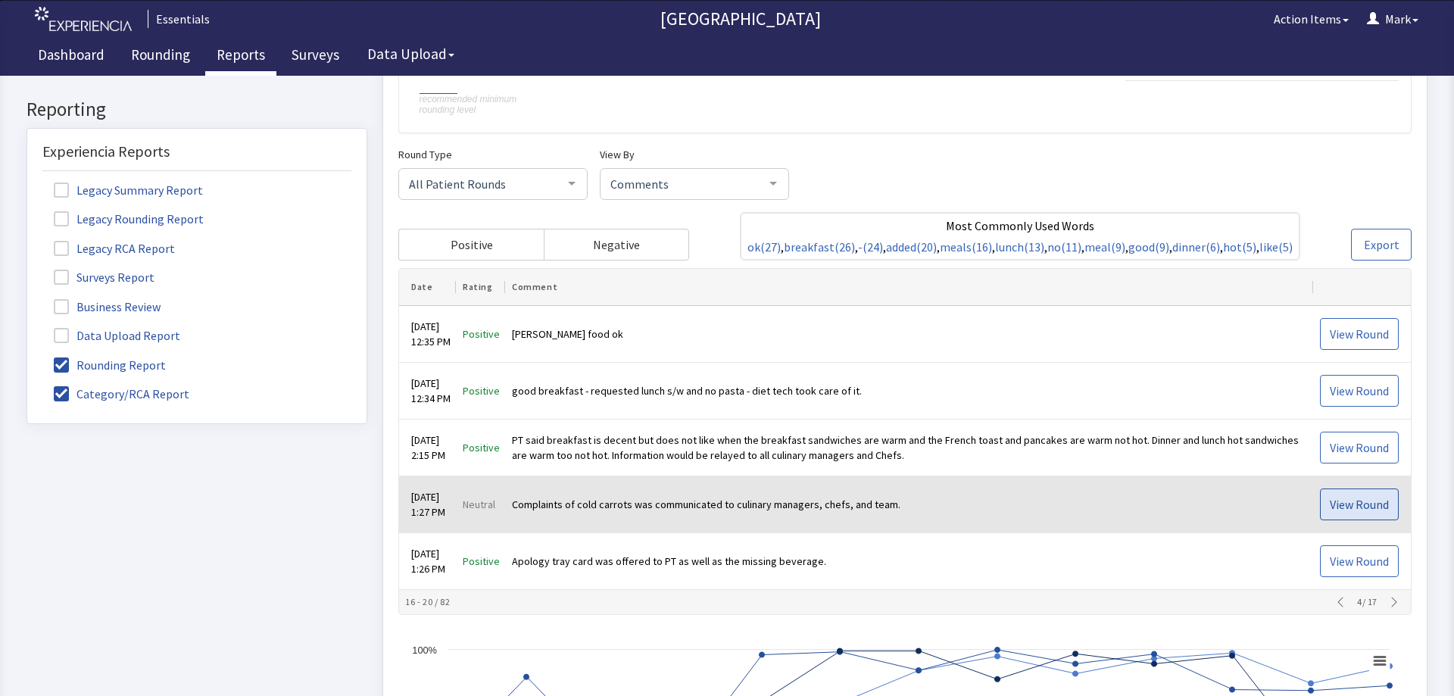
click at [1362, 512] on button "View Round" at bounding box center [1359, 504] width 79 height 32
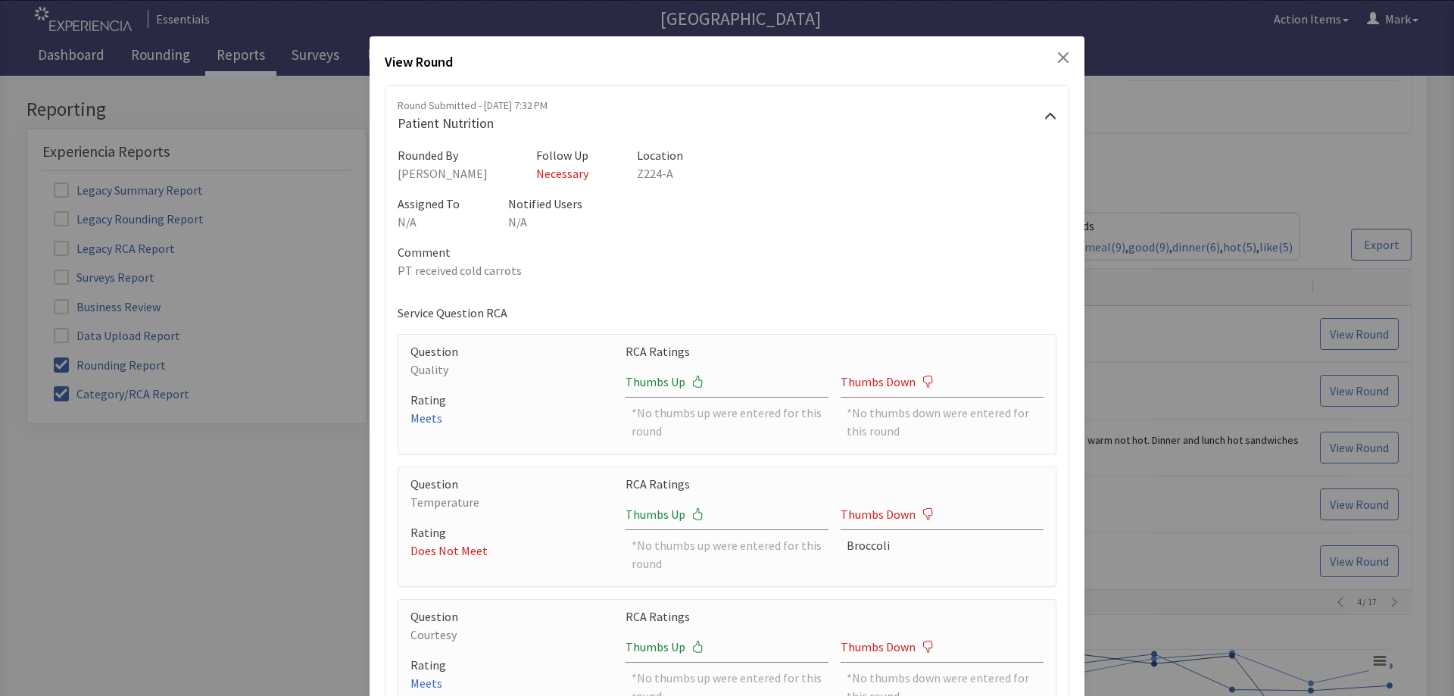
click at [1059, 61] on icon "Close" at bounding box center [1063, 57] width 11 height 11
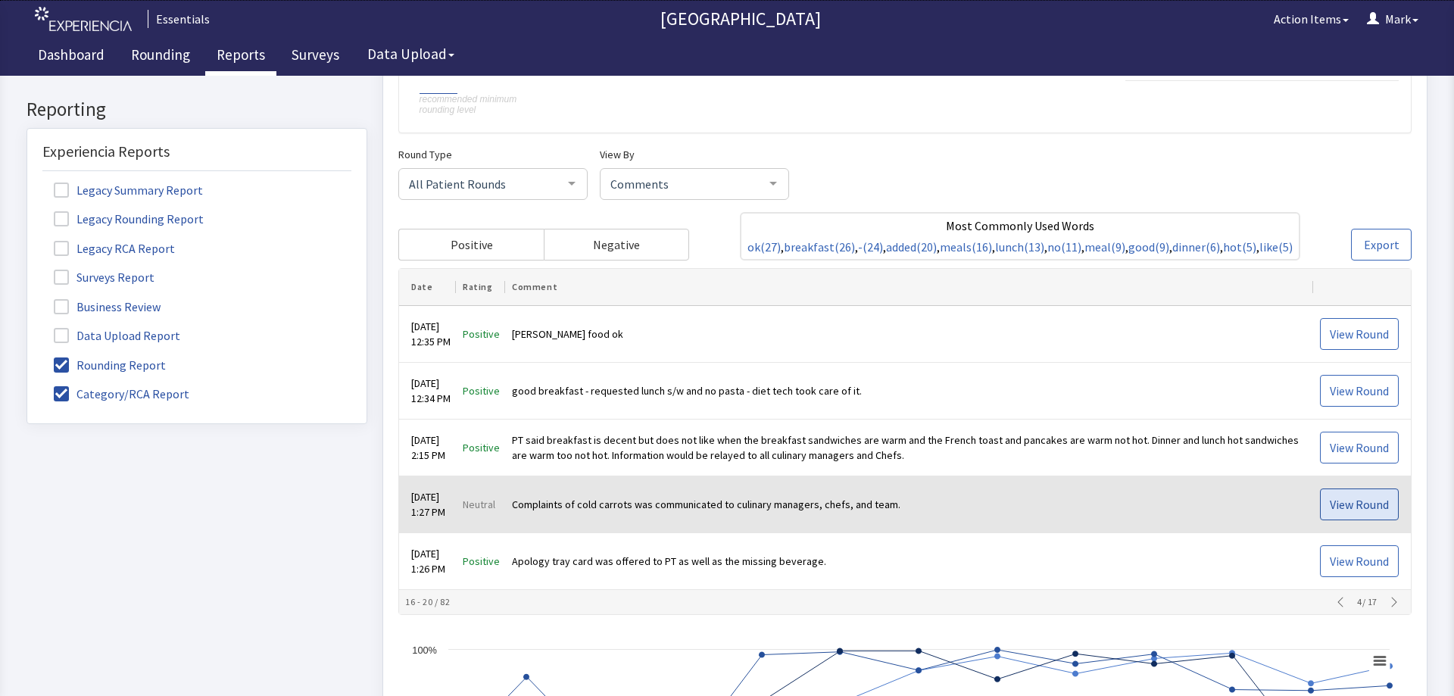
click at [1359, 497] on span "View Round" at bounding box center [1359, 504] width 59 height 18
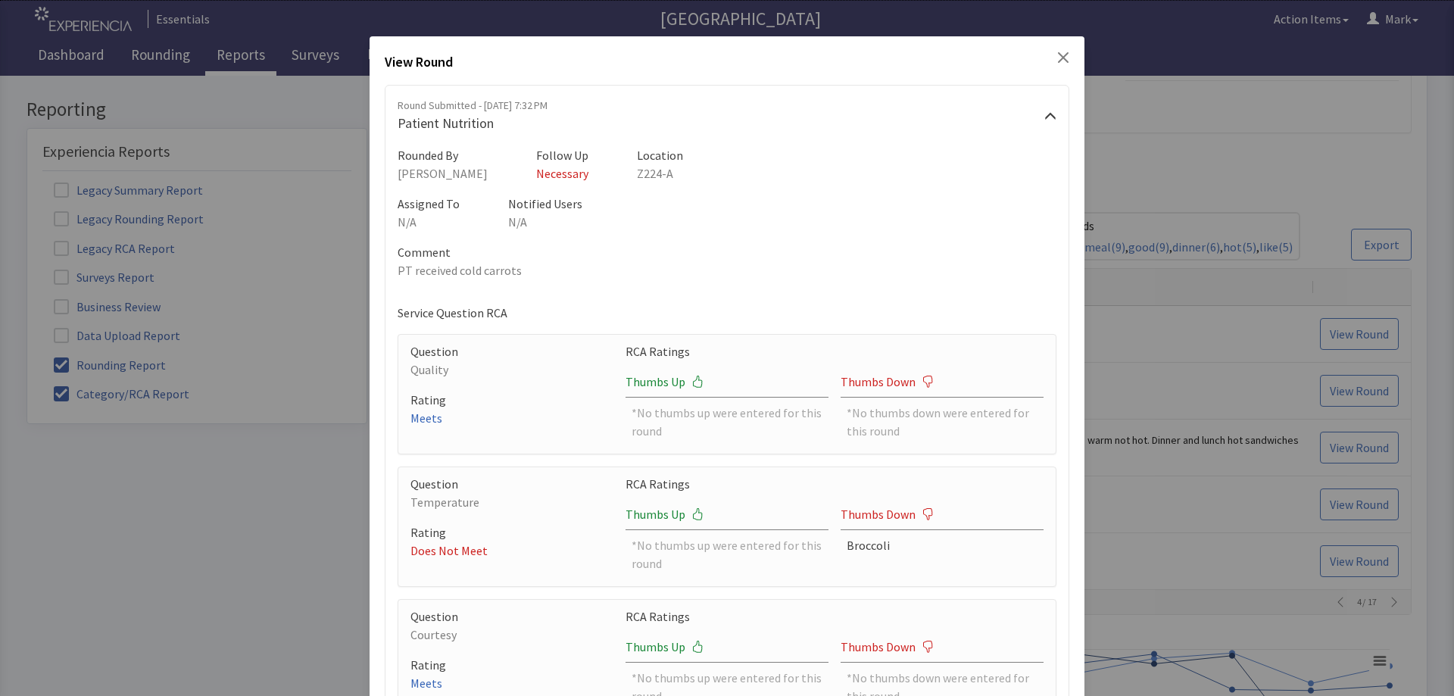
click at [1058, 62] on icon "Close" at bounding box center [1063, 57] width 11 height 11
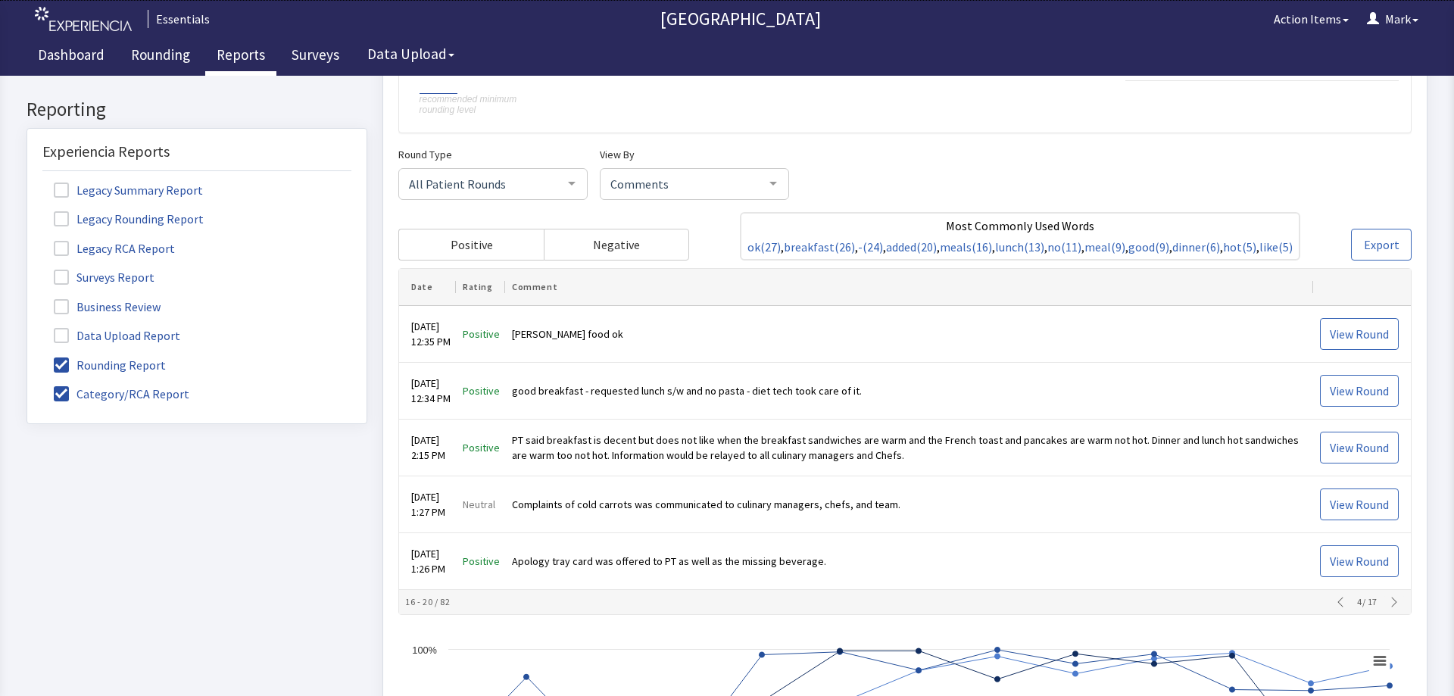
click at [1388, 599] on icon "button" at bounding box center [1394, 602] width 12 height 12
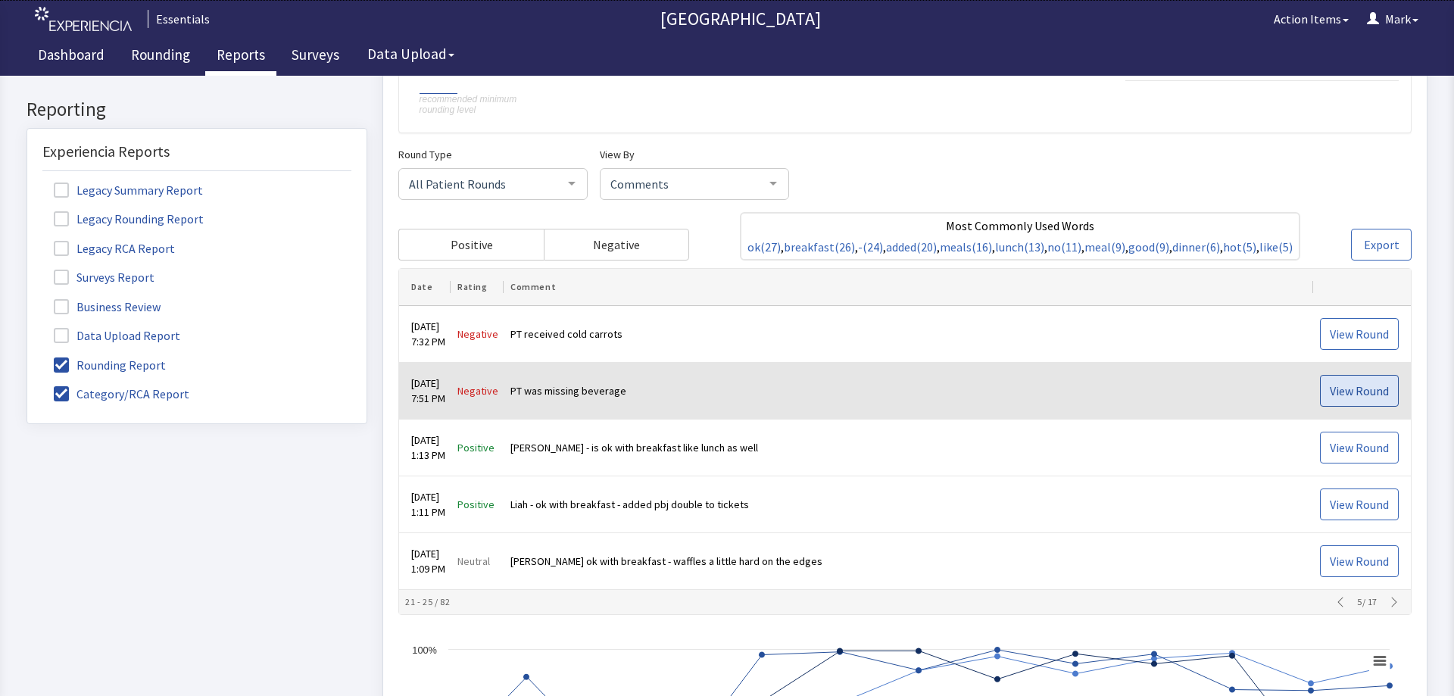
click at [1353, 379] on button "View Round" at bounding box center [1359, 391] width 79 height 32
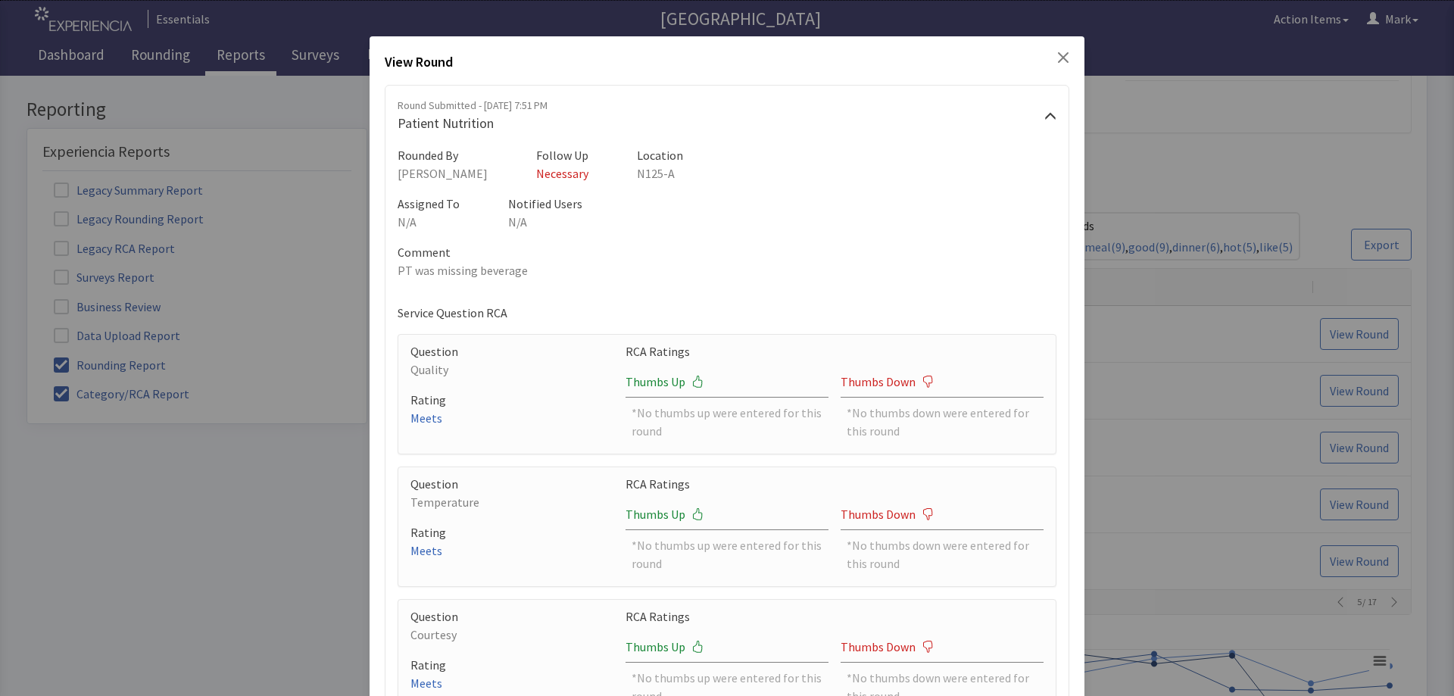
drag, startPoint x: 1058, startPoint y: 56, endPoint x: 1093, endPoint y: 95, distance: 52.6
click at [1057, 56] on icon "Close" at bounding box center [1063, 57] width 12 height 12
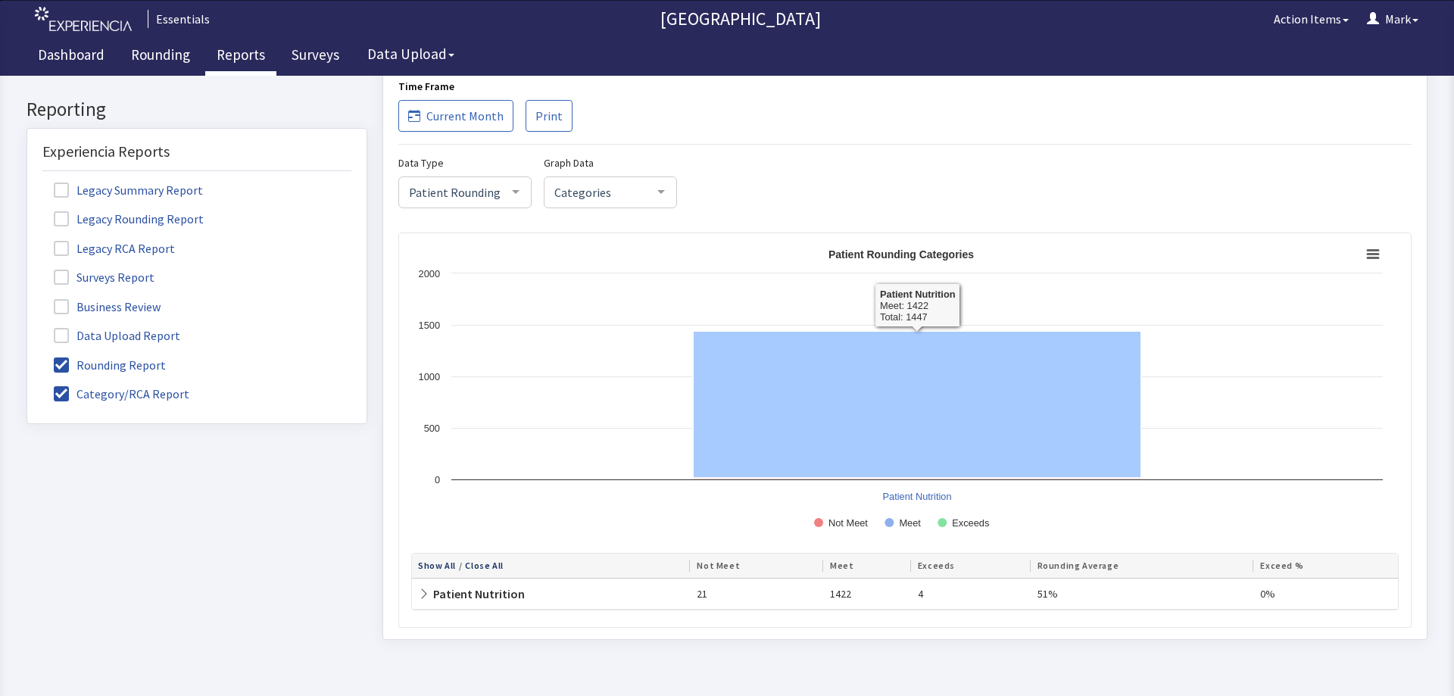
scroll to position [1355, 0]
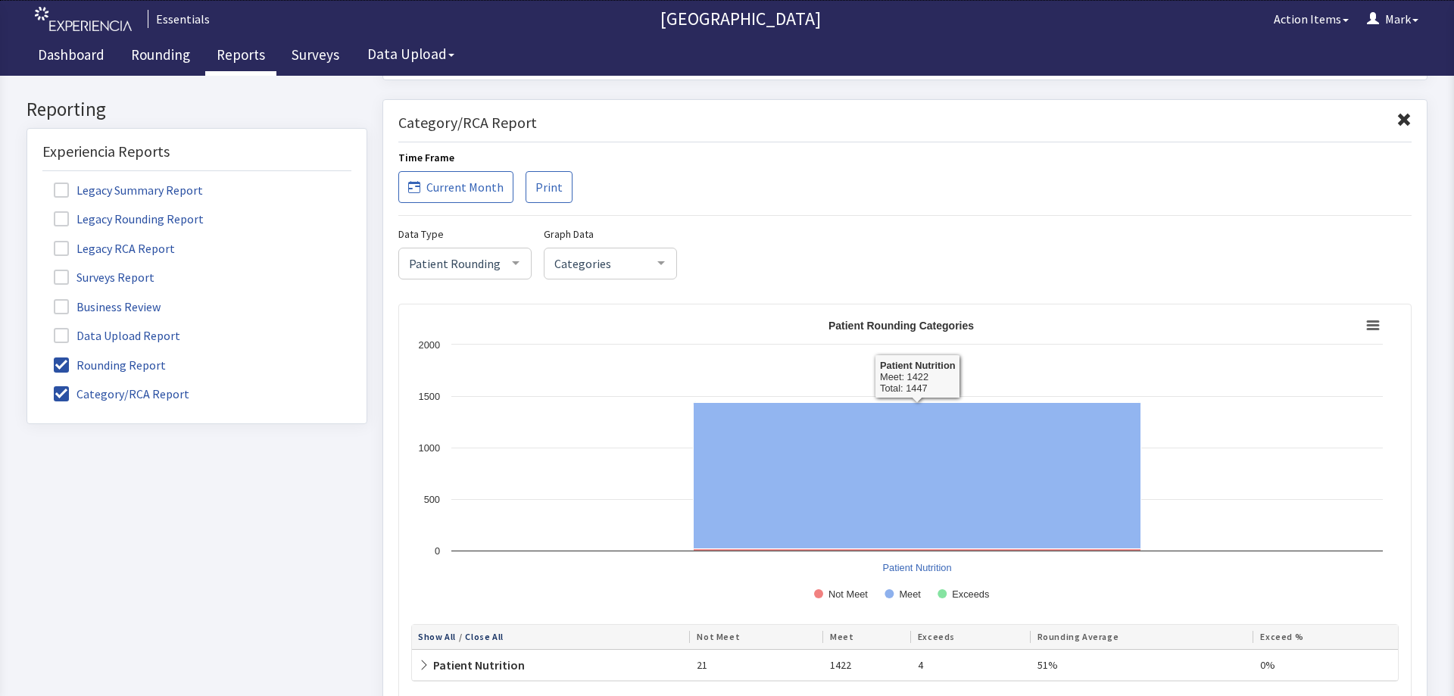
click at [648, 265] on div at bounding box center [661, 262] width 30 height 29
click at [591, 317] on span "RCA Item" at bounding box center [578, 324] width 49 height 15
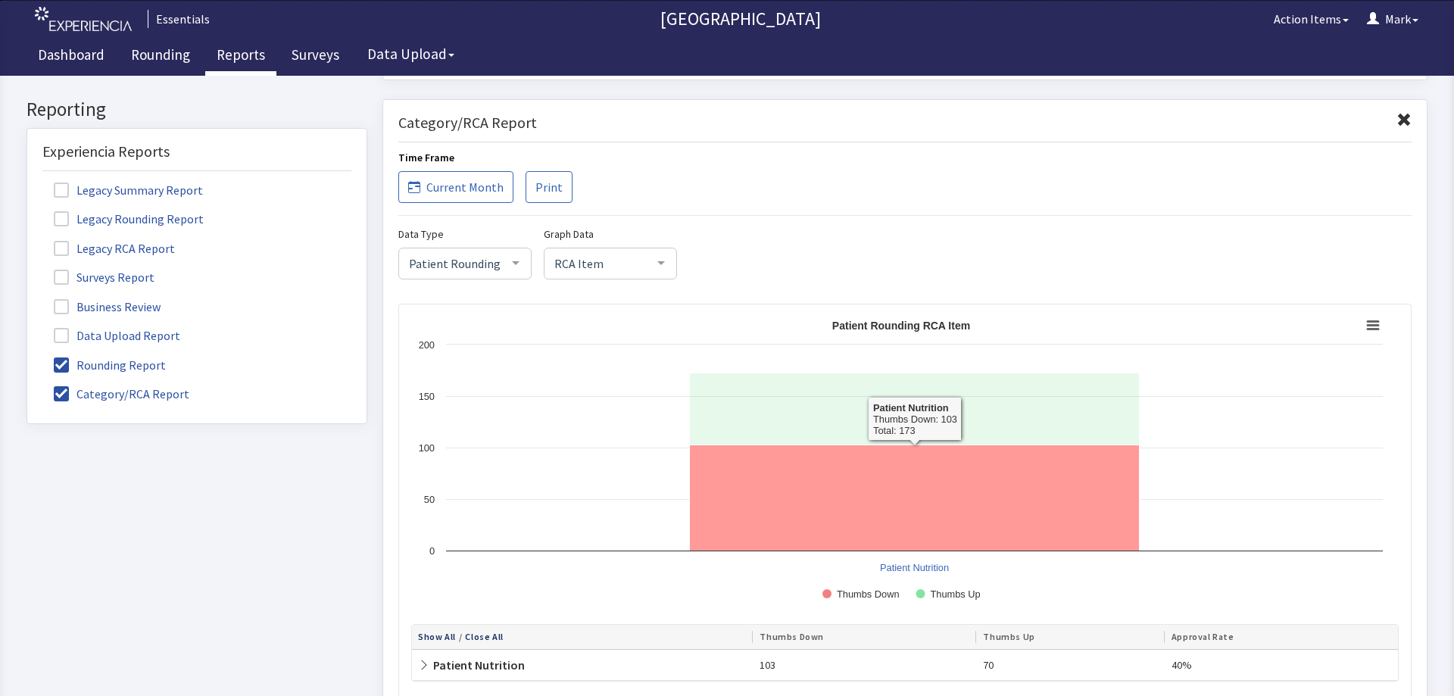
click at [965, 488] on icon "Patient Rounding Categories" at bounding box center [915, 498] width 450 height 106
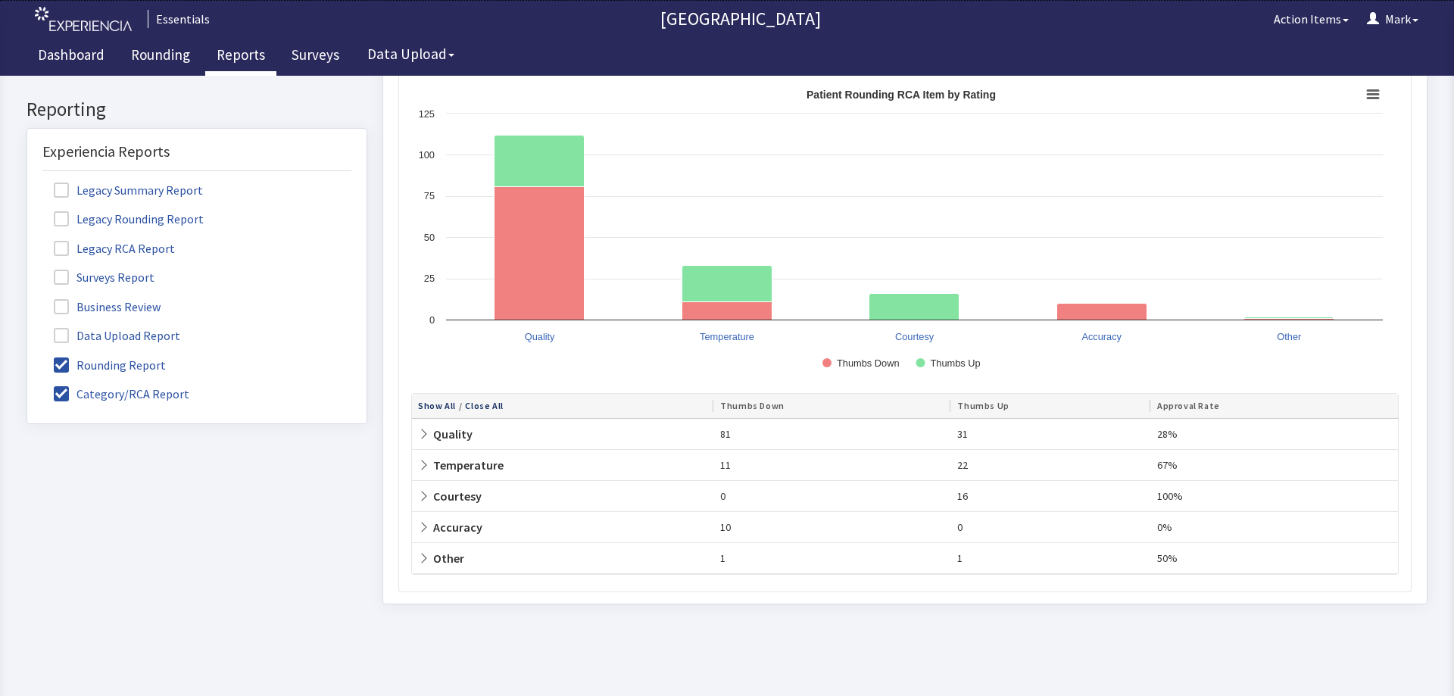
scroll to position [1646, 0]
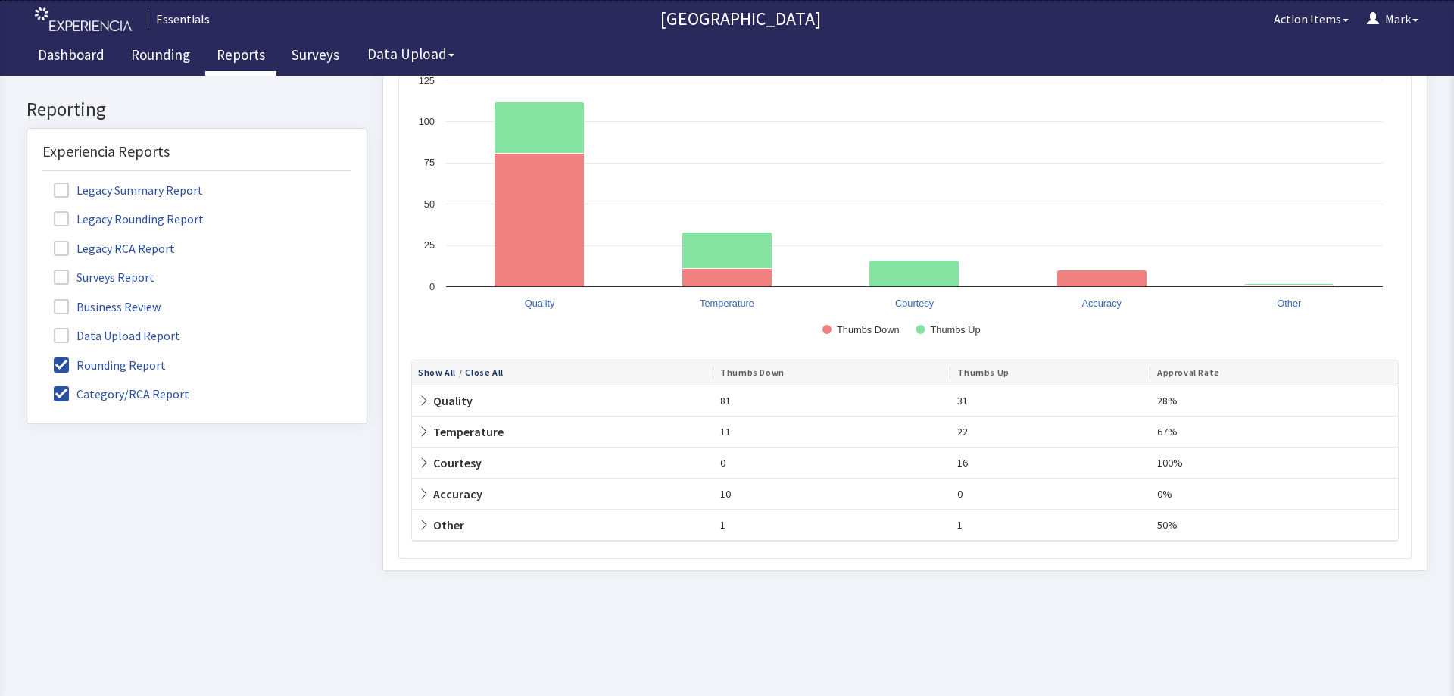
click at [451, 400] on span "Quality" at bounding box center [445, 400] width 55 height 15
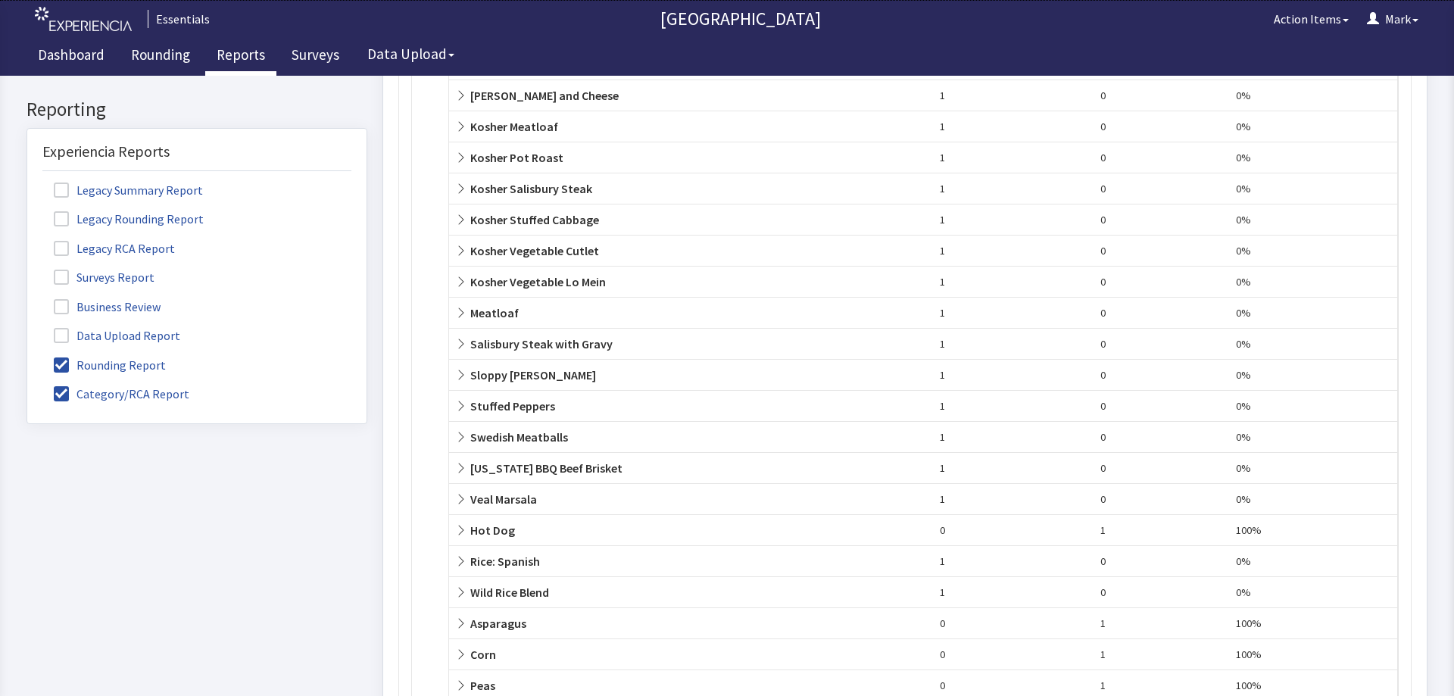
scroll to position [4296, 0]
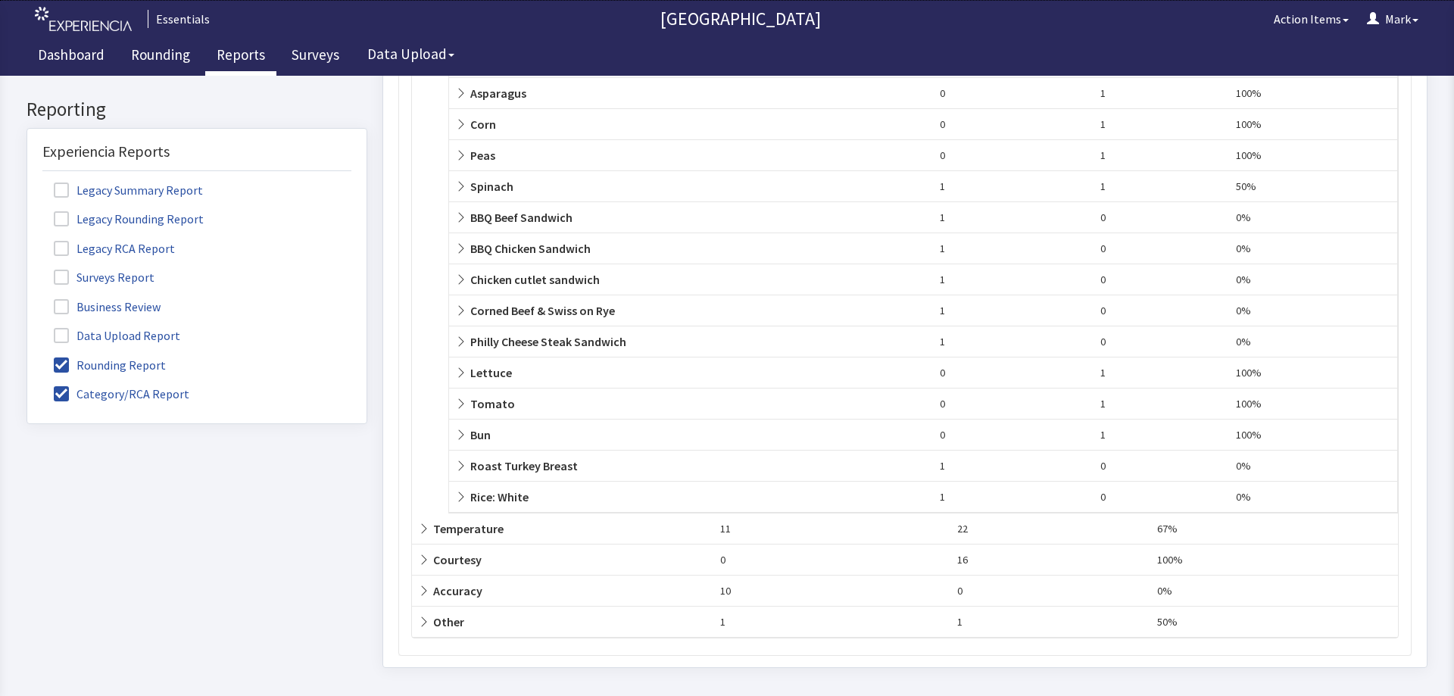
click at [475, 529] on span "Temperature" at bounding box center [461, 528] width 86 height 15
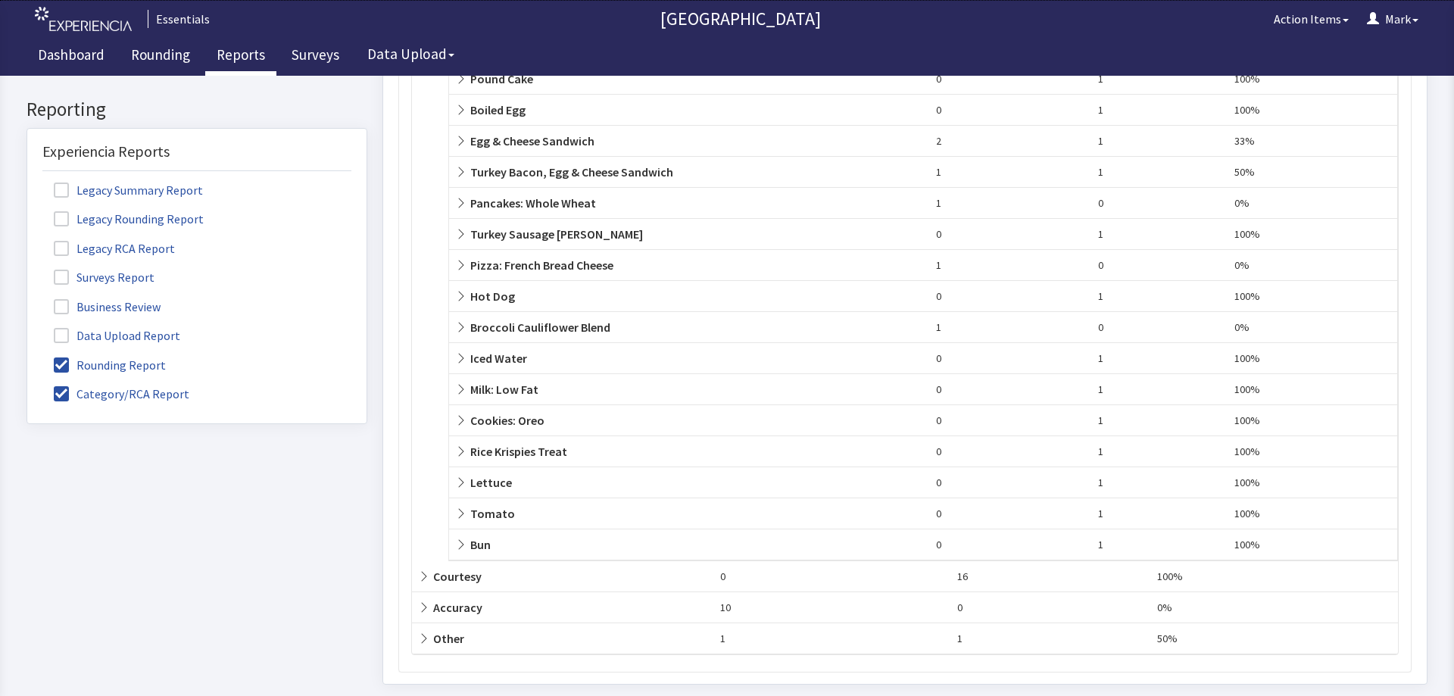
scroll to position [5269, 0]
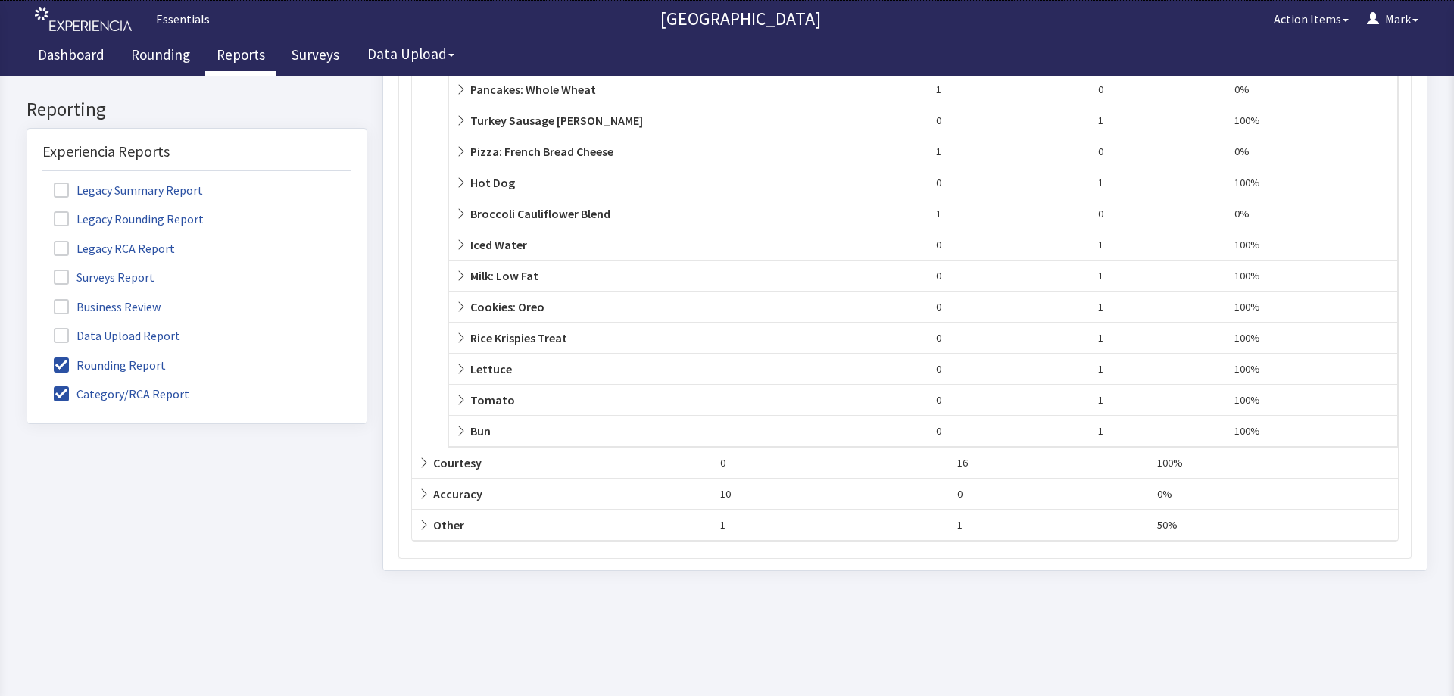
click at [455, 465] on span "Courtesy" at bounding box center [450, 462] width 64 height 15
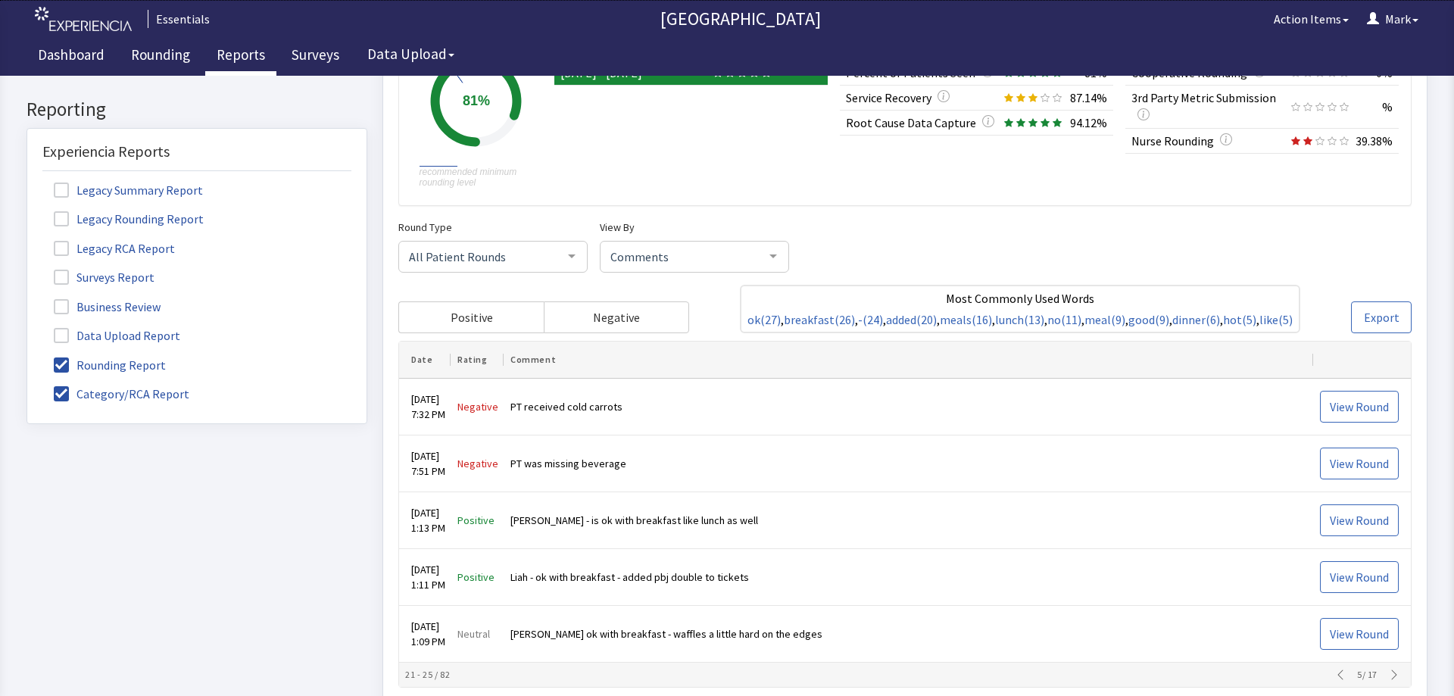
scroll to position [0, 0]
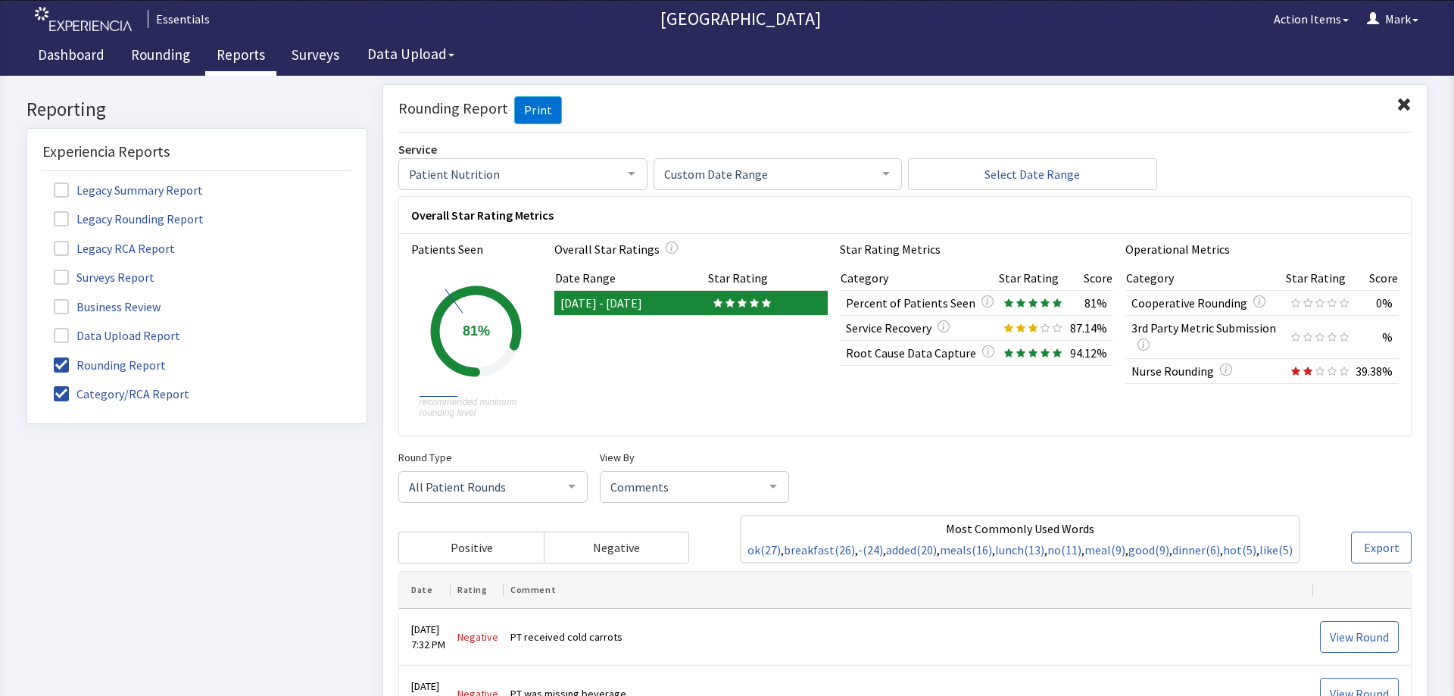
drag, startPoint x: 1452, startPoint y: 626, endPoint x: 1453, endPoint y: 135, distance: 491.5
click at [835, 107] on div "Rounding Report Print" at bounding box center [904, 114] width 1013 height 36
click at [473, 544] on span "Positive" at bounding box center [472, 547] width 42 height 18
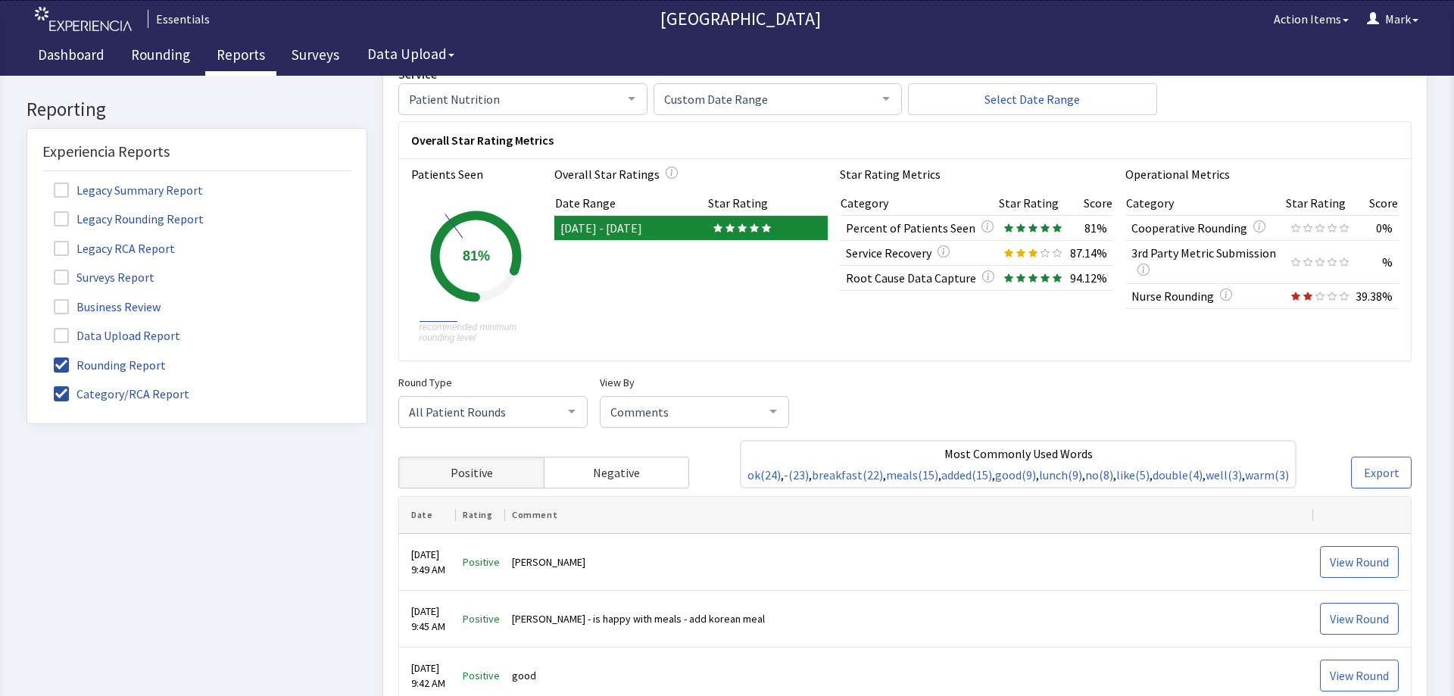
scroll to position [303, 0]
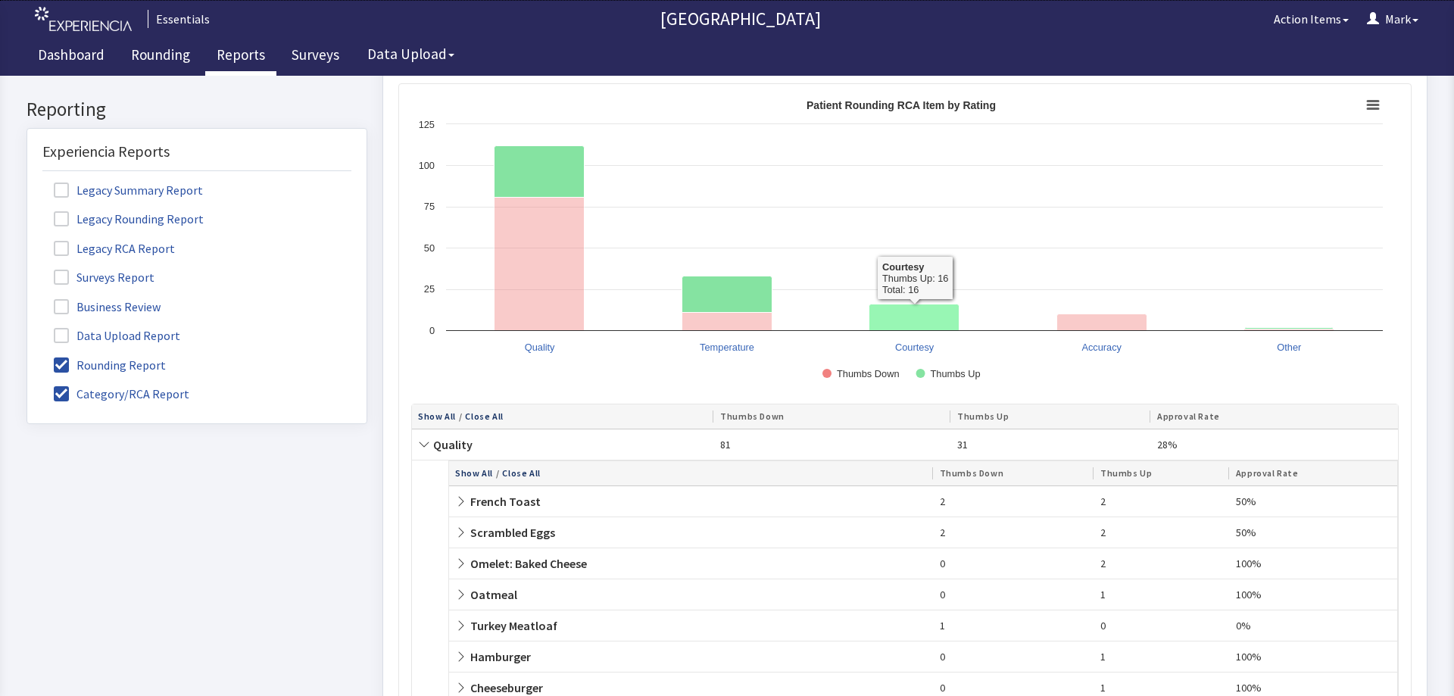
click at [939, 317] on icon "Patient Rounding Categories" at bounding box center [914, 317] width 90 height 27
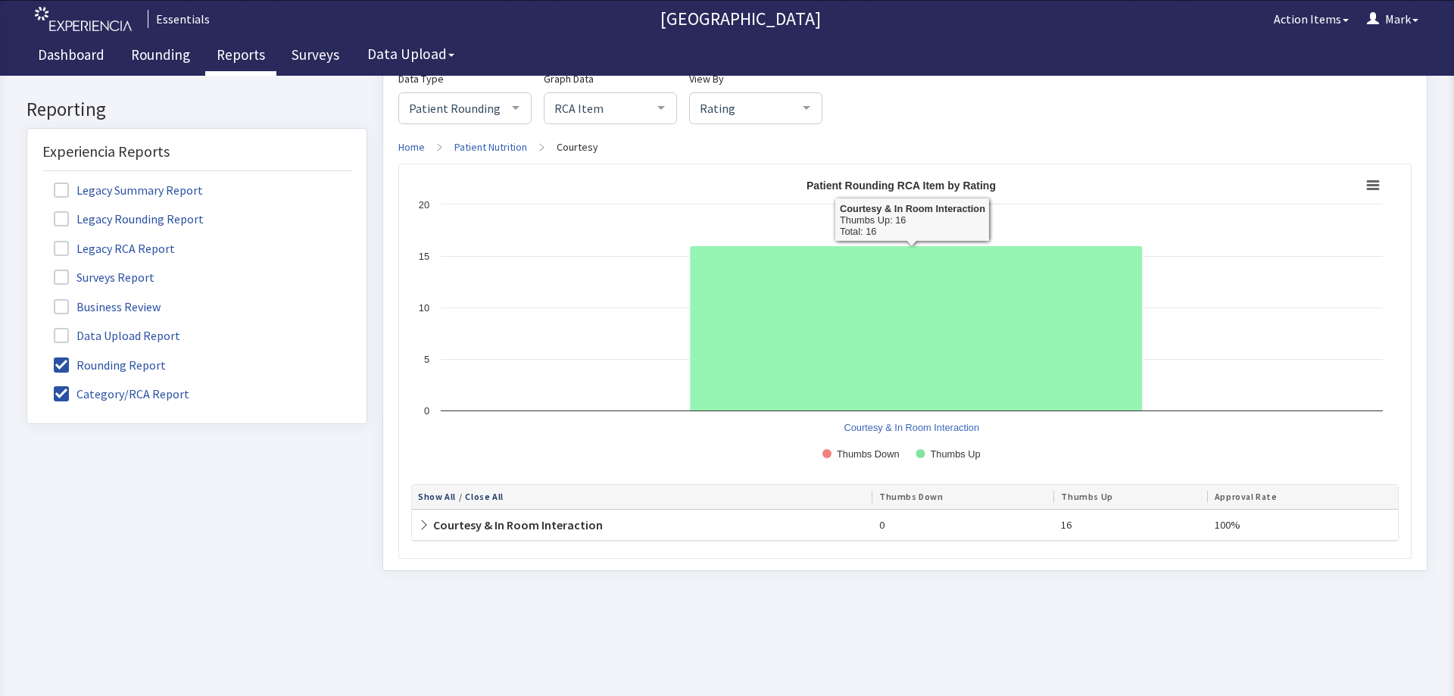
scroll to position [1521, 0]
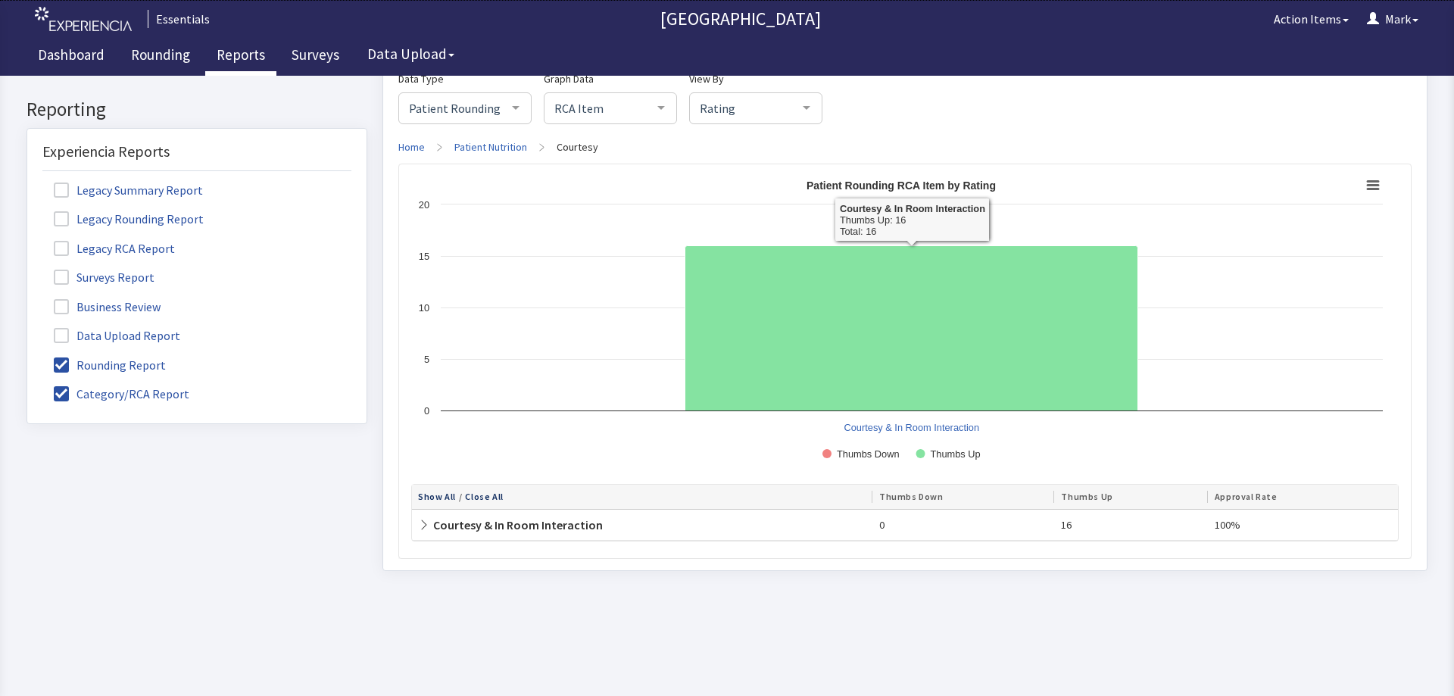
click at [573, 526] on span "Courtesy & In Room Interaction" at bounding box center [510, 524] width 185 height 15
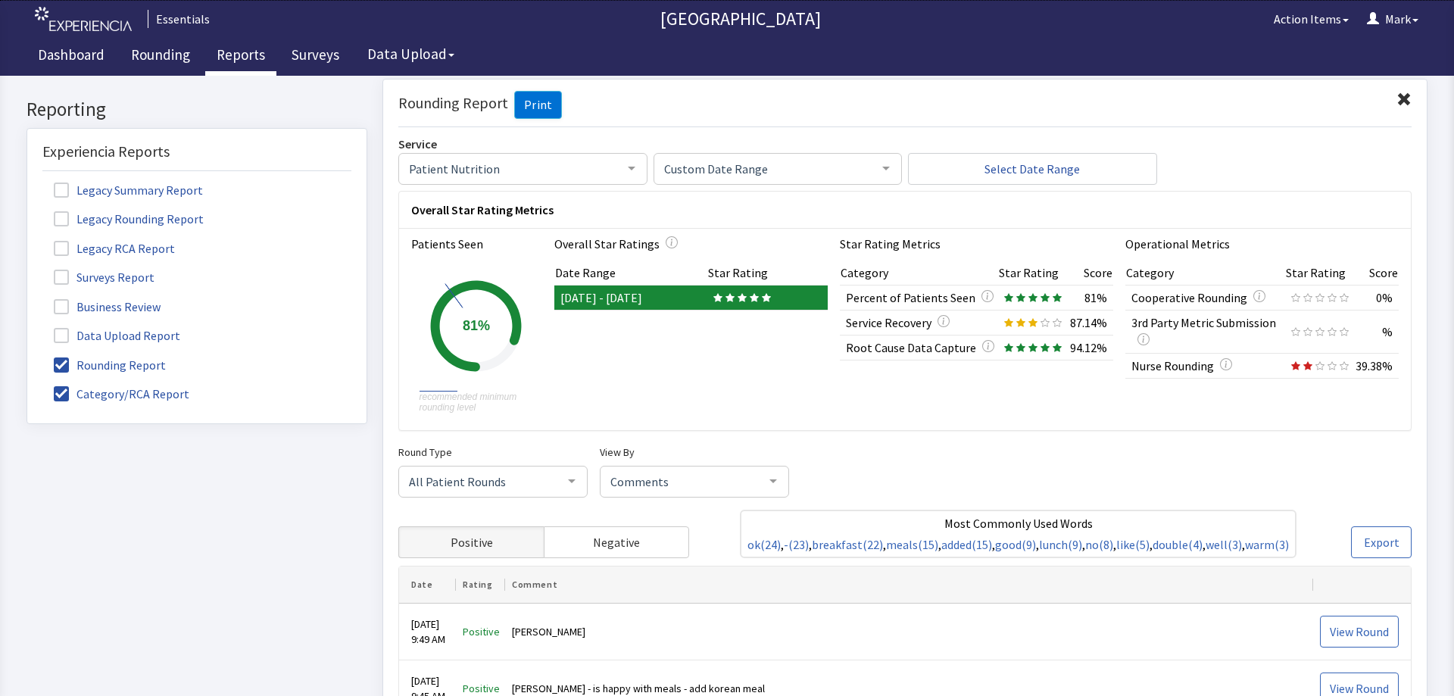
scroll to position [0, 0]
